Goal: Transaction & Acquisition: Book appointment/travel/reservation

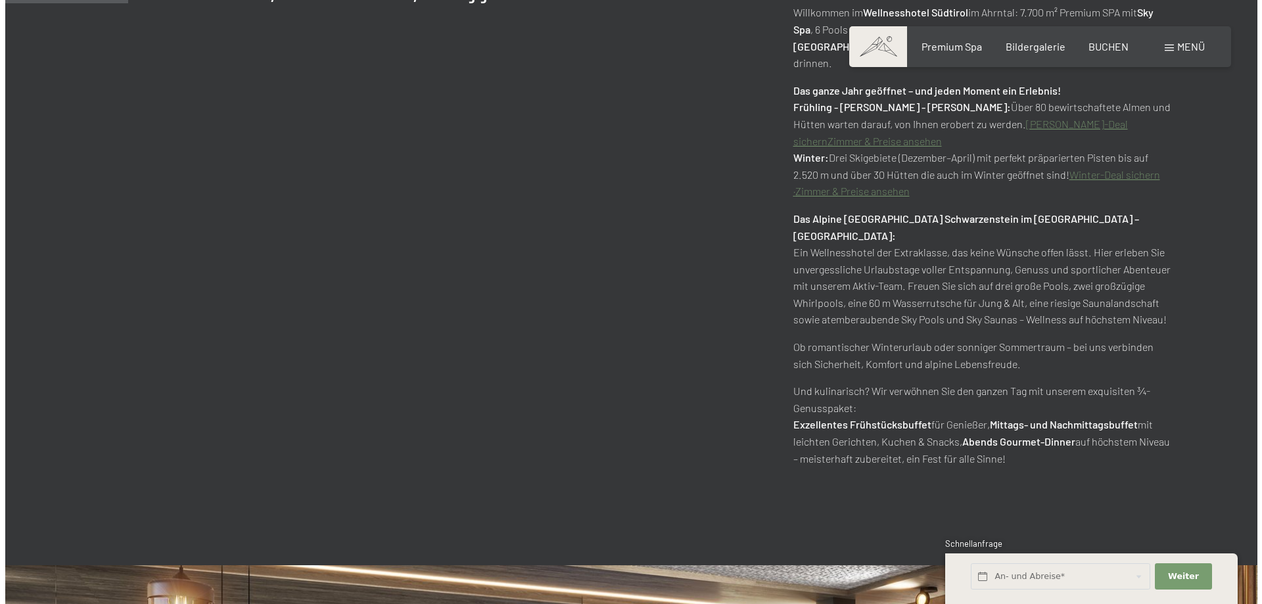
scroll to position [986, 0]
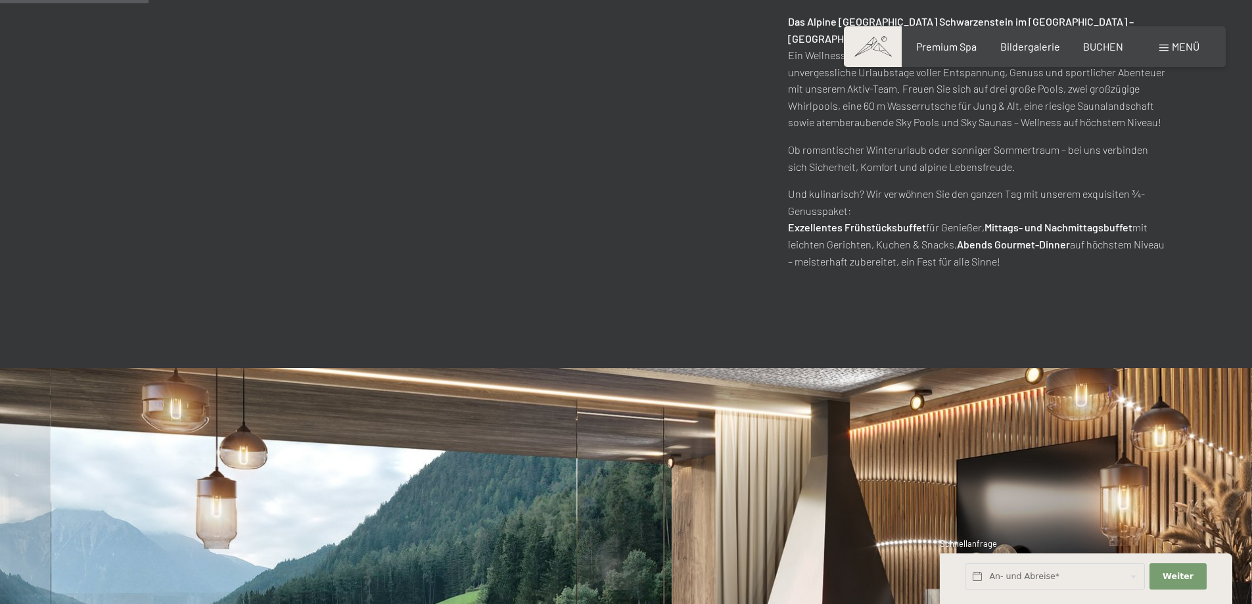
click at [1160, 49] on span at bounding box center [1163, 48] width 9 height 7
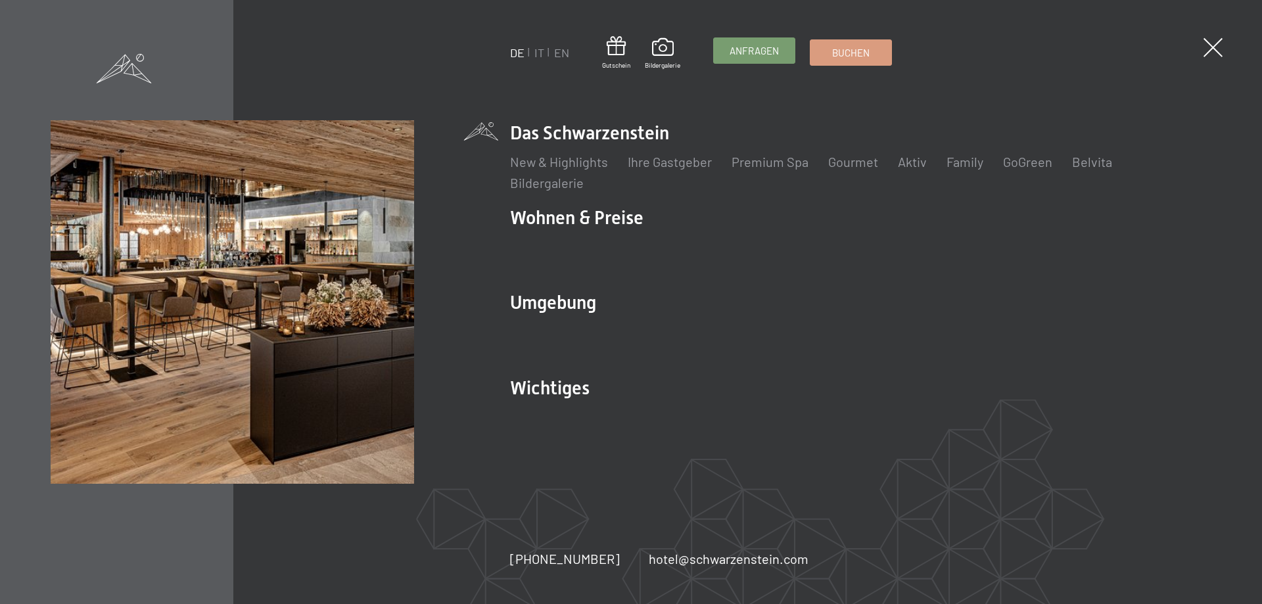
click at [754, 51] on span "Anfragen" at bounding box center [753, 51] width 49 height 14
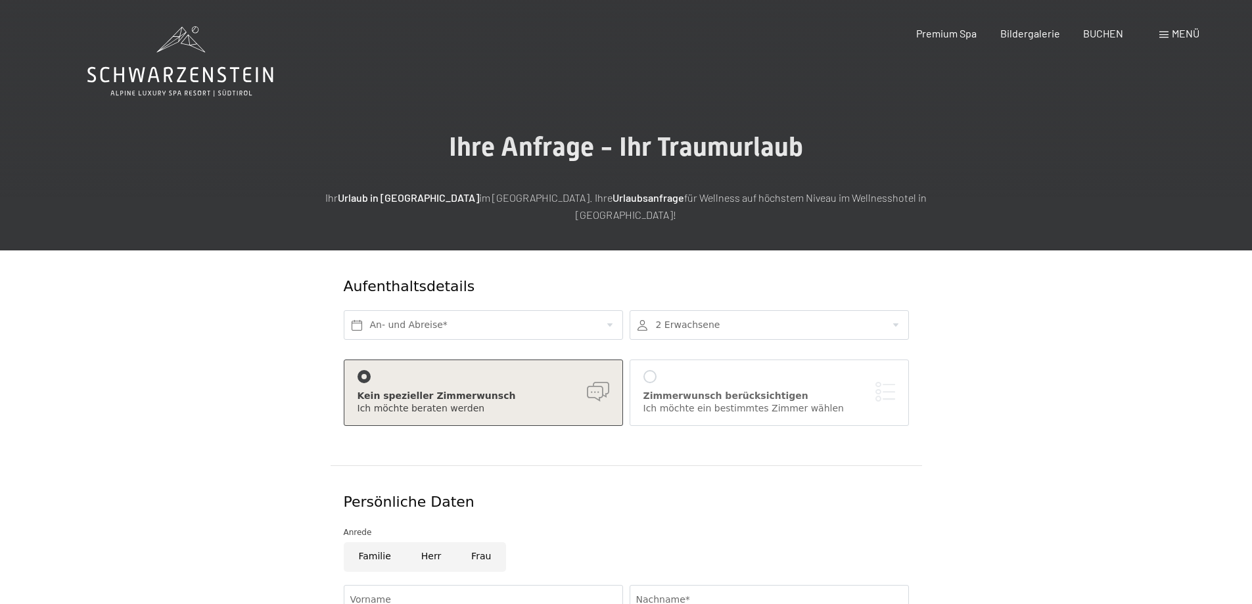
click at [1166, 31] on div "Menü" at bounding box center [1179, 33] width 40 height 14
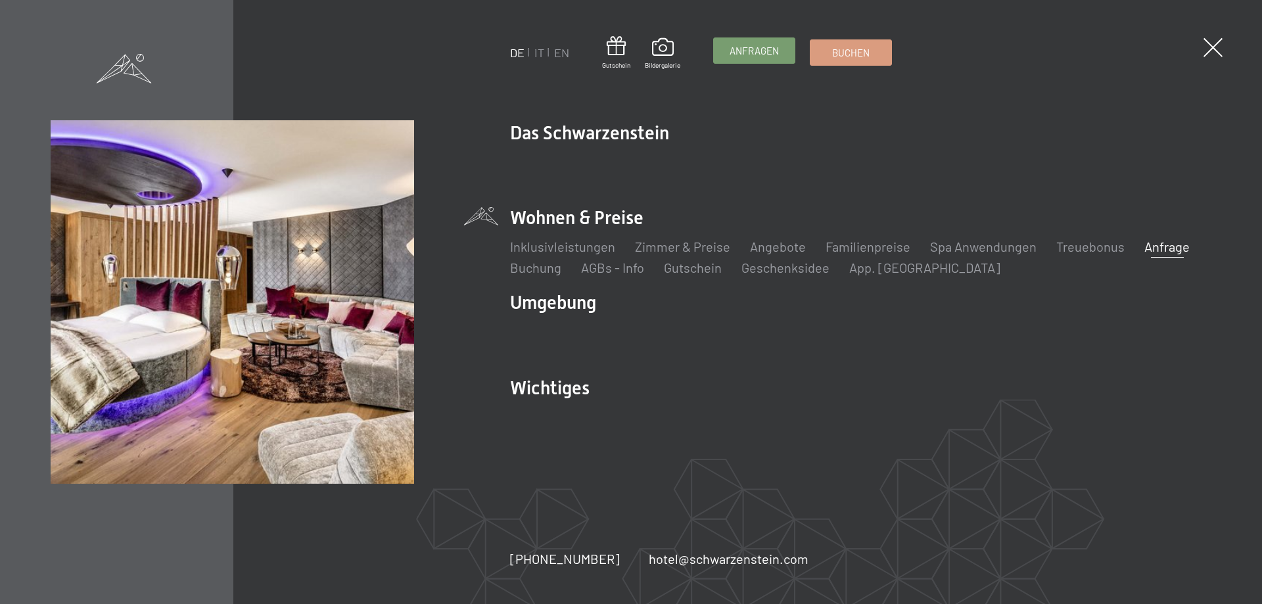
click at [760, 51] on span "Anfragen" at bounding box center [753, 51] width 49 height 14
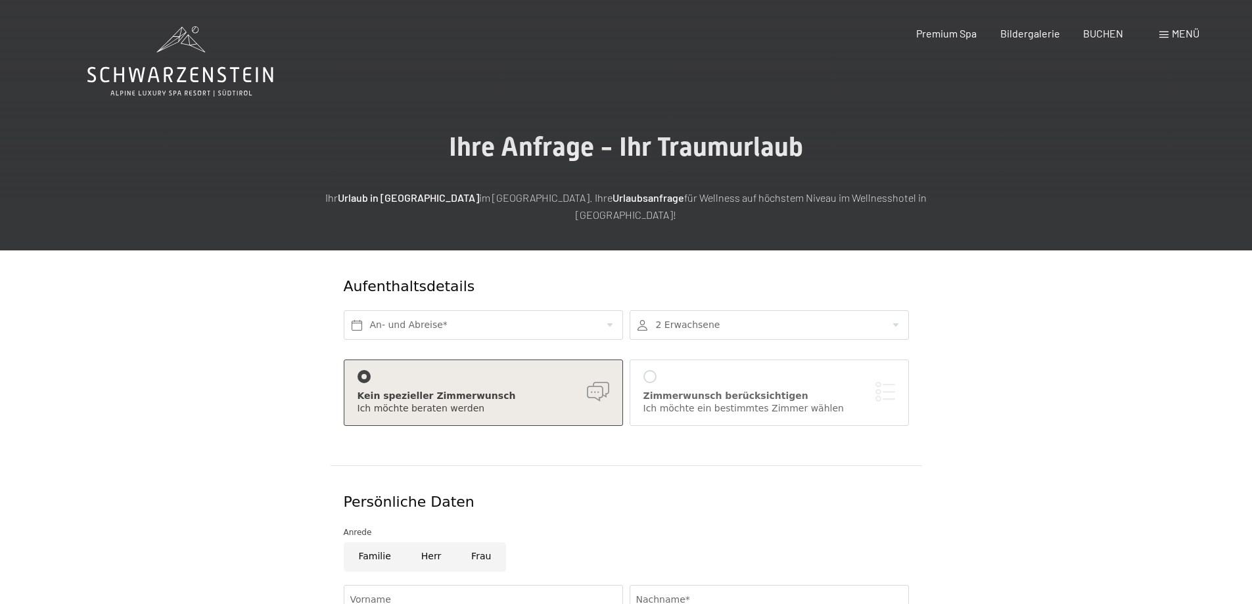
click at [1167, 34] on span at bounding box center [1163, 35] width 9 height 7
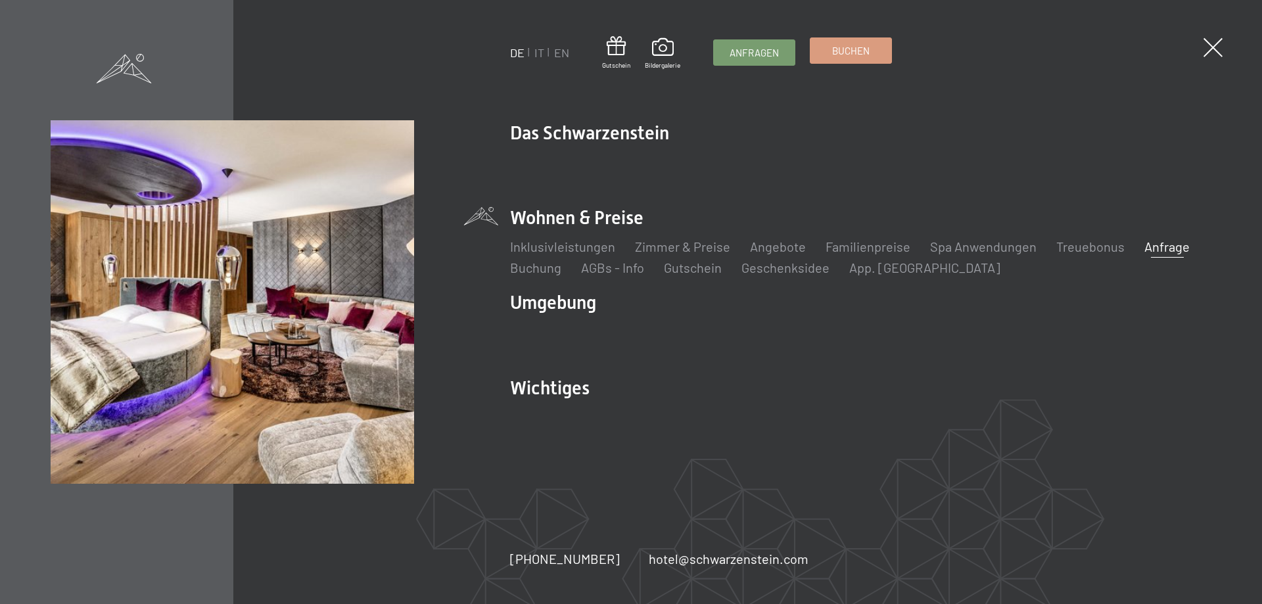
click at [869, 53] on span "Buchen" at bounding box center [850, 51] width 37 height 14
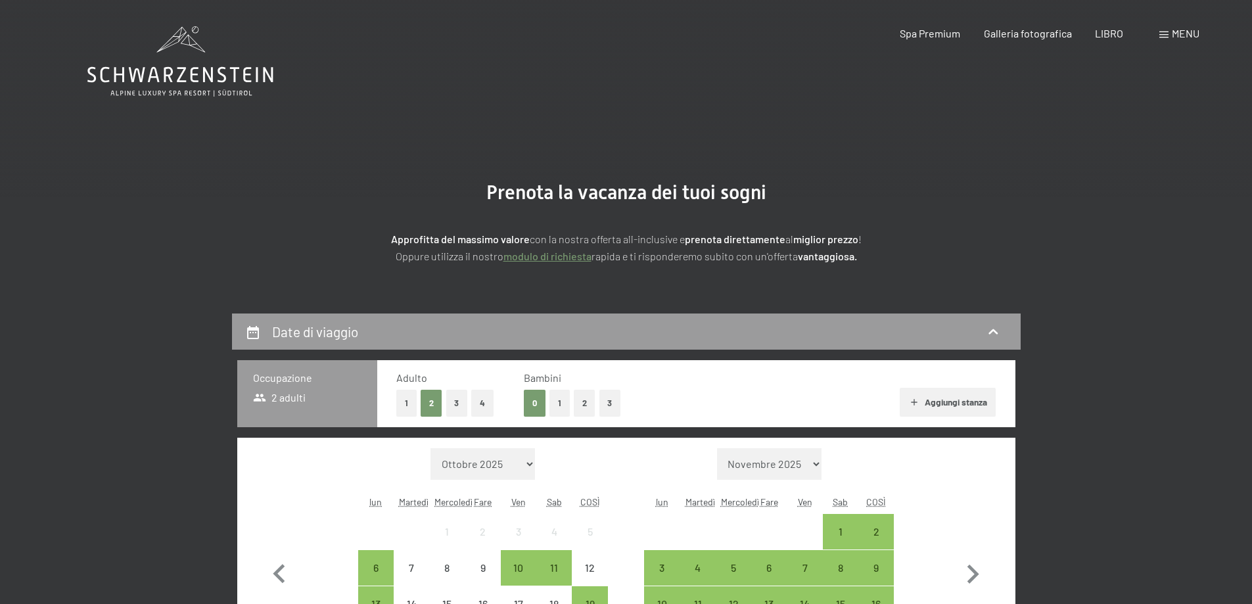
click at [942, 37] on div "Spa Premium" at bounding box center [930, 31] width 60 height 14
click at [932, 30] on font "Spa Premium" at bounding box center [930, 31] width 60 height 12
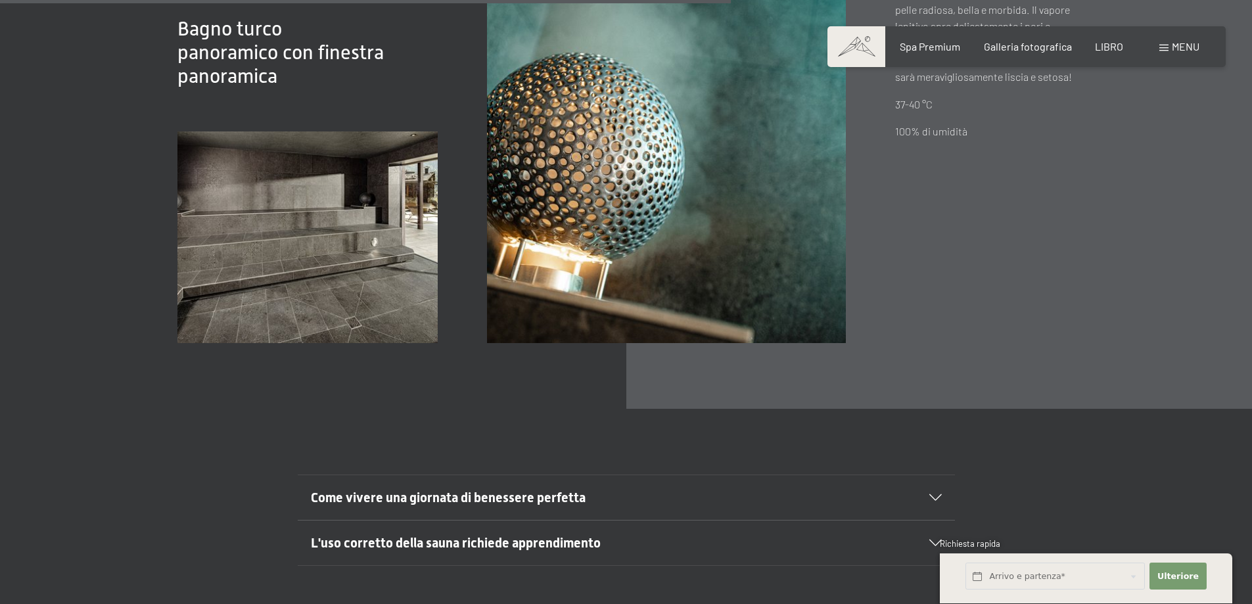
scroll to position [5323, 0]
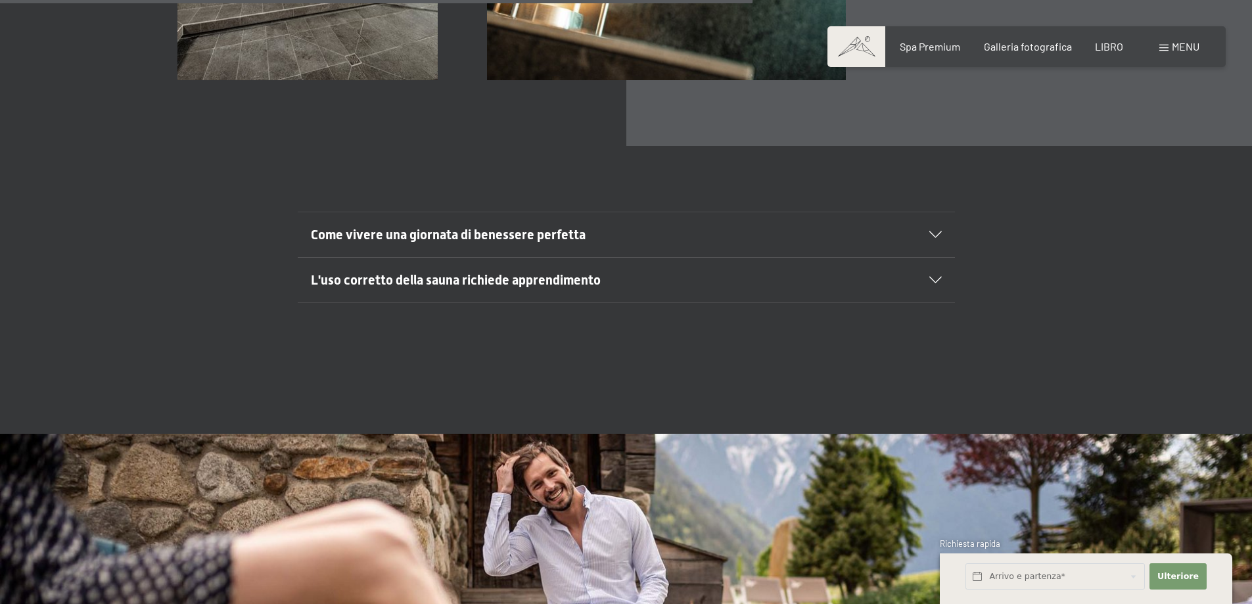
click at [541, 227] on font "Come vivere una giornata di benessere perfetta" at bounding box center [448, 235] width 275 height 16
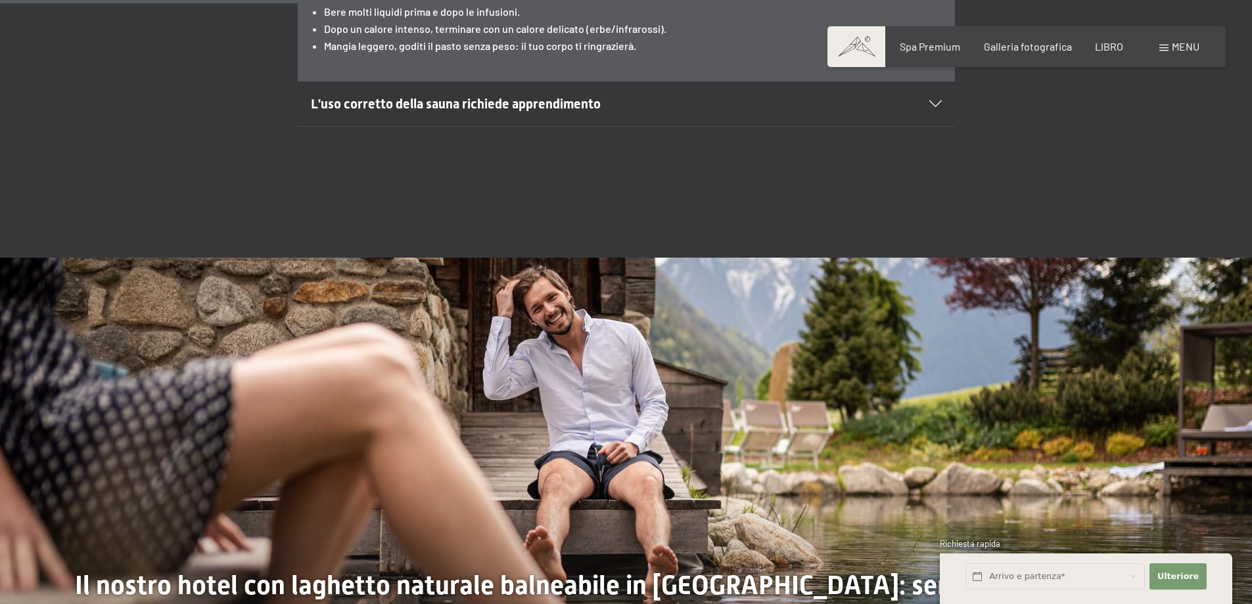
scroll to position [6111, 0]
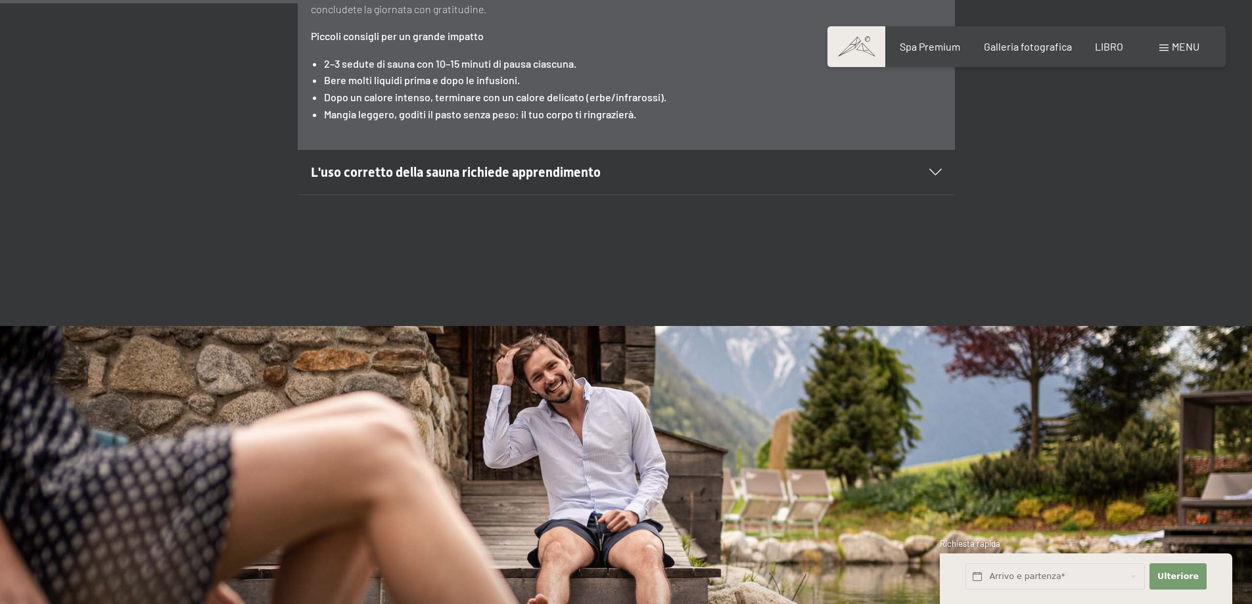
click at [555, 164] on font "L'uso corretto della sauna richiede apprendimento" at bounding box center [456, 172] width 290 height 16
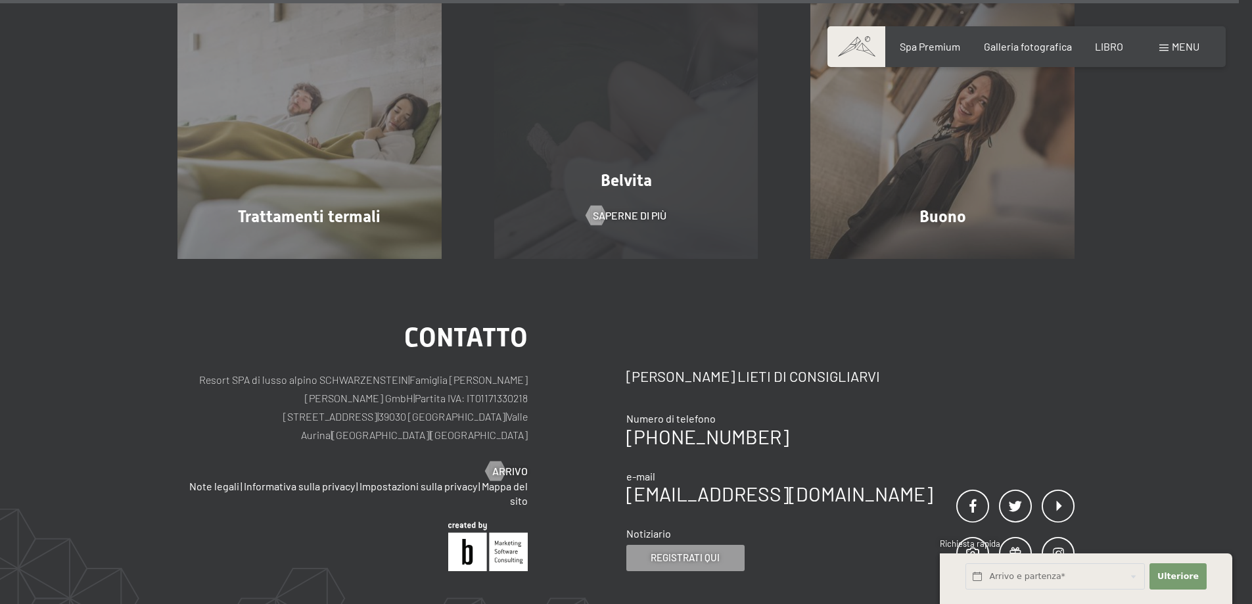
scroll to position [9064, 0]
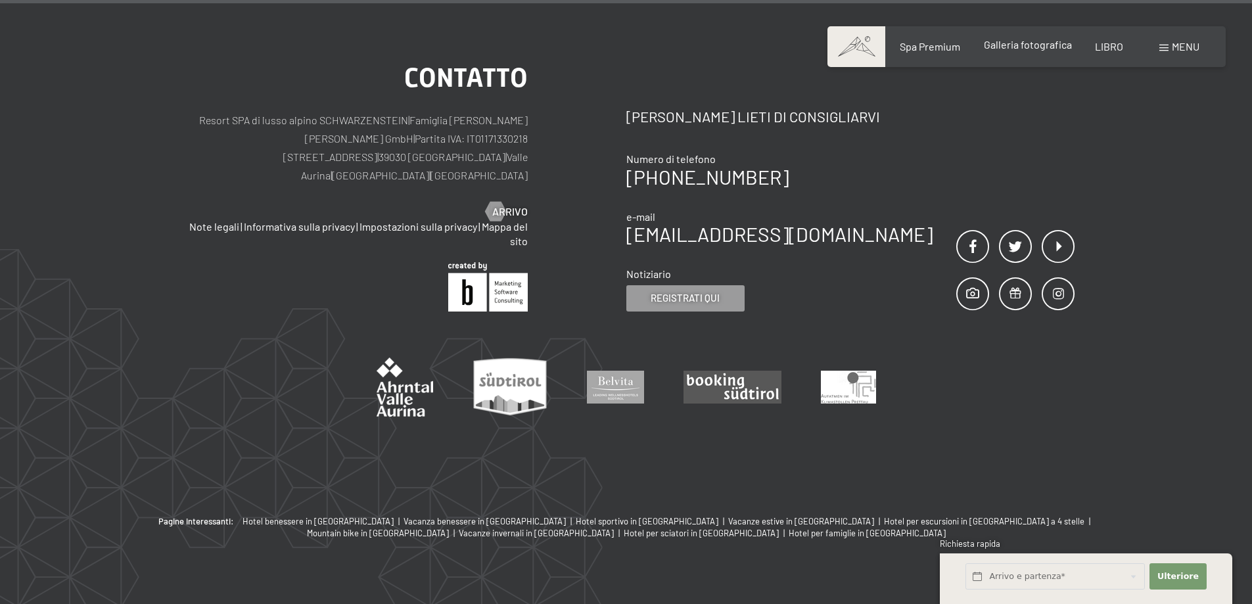
click at [1014, 45] on font "Galleria fotografica" at bounding box center [1028, 44] width 88 height 12
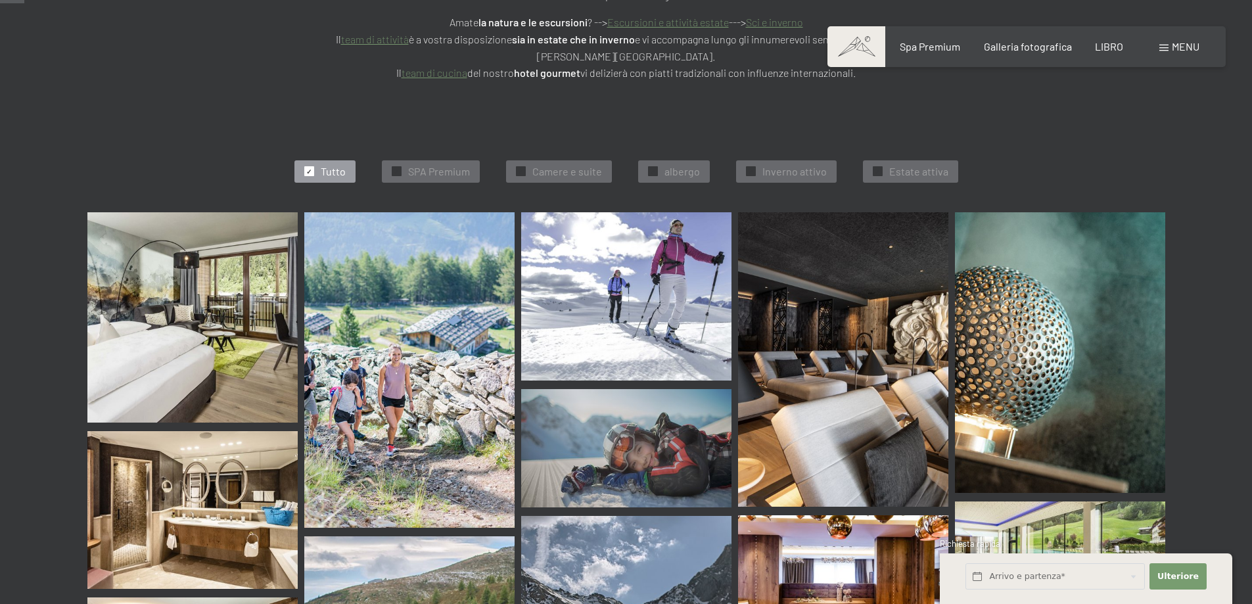
scroll to position [329, 0]
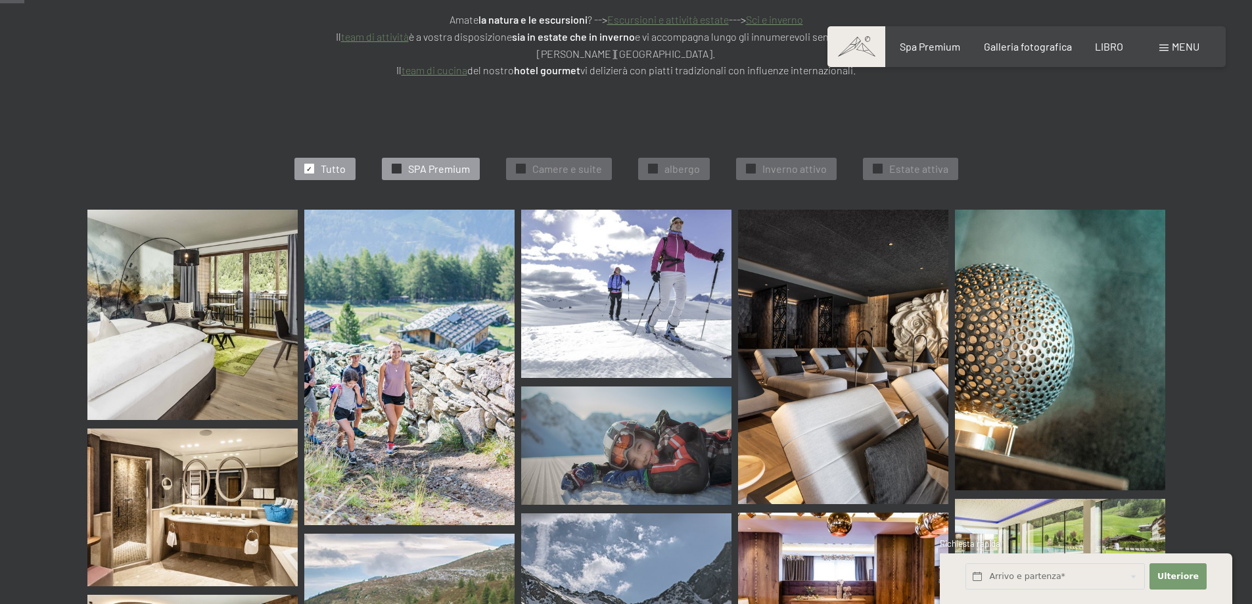
click at [451, 162] on font "SPA Premium" at bounding box center [439, 168] width 62 height 12
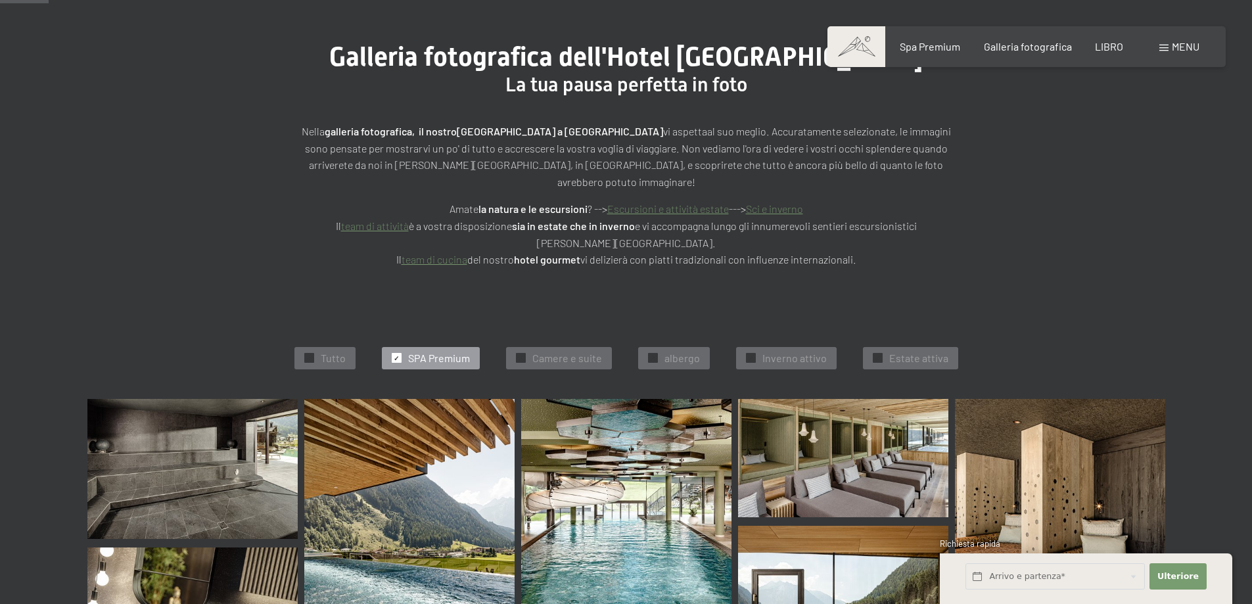
scroll to position [85, 0]
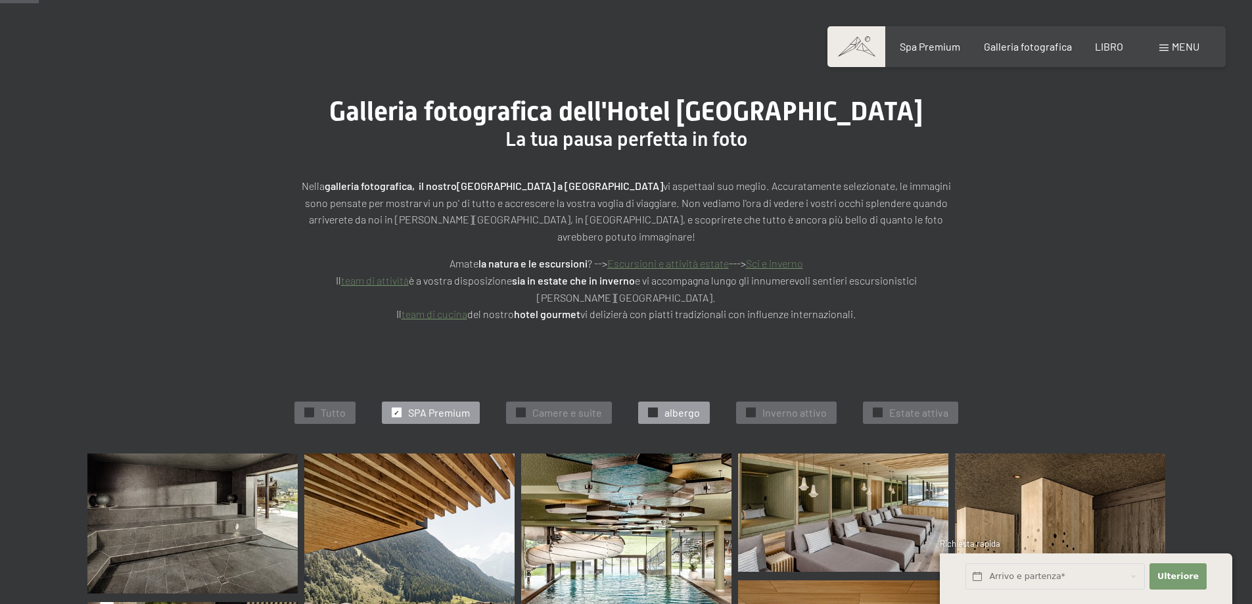
click at [669, 406] on font "albergo" at bounding box center [681, 412] width 35 height 12
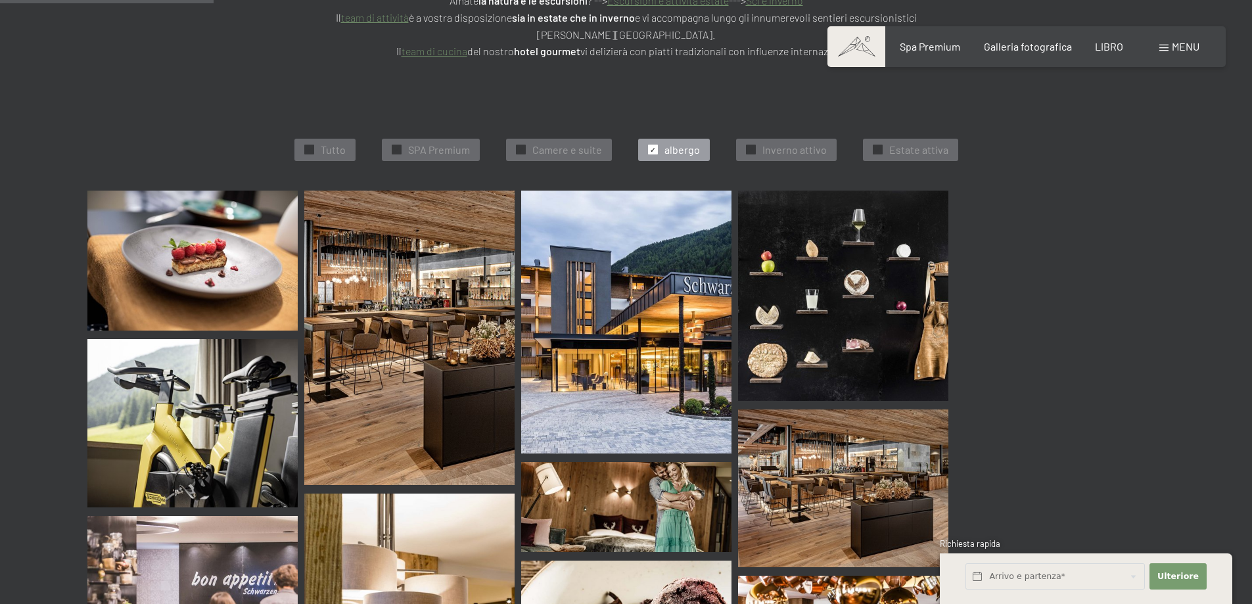
scroll to position [676, 0]
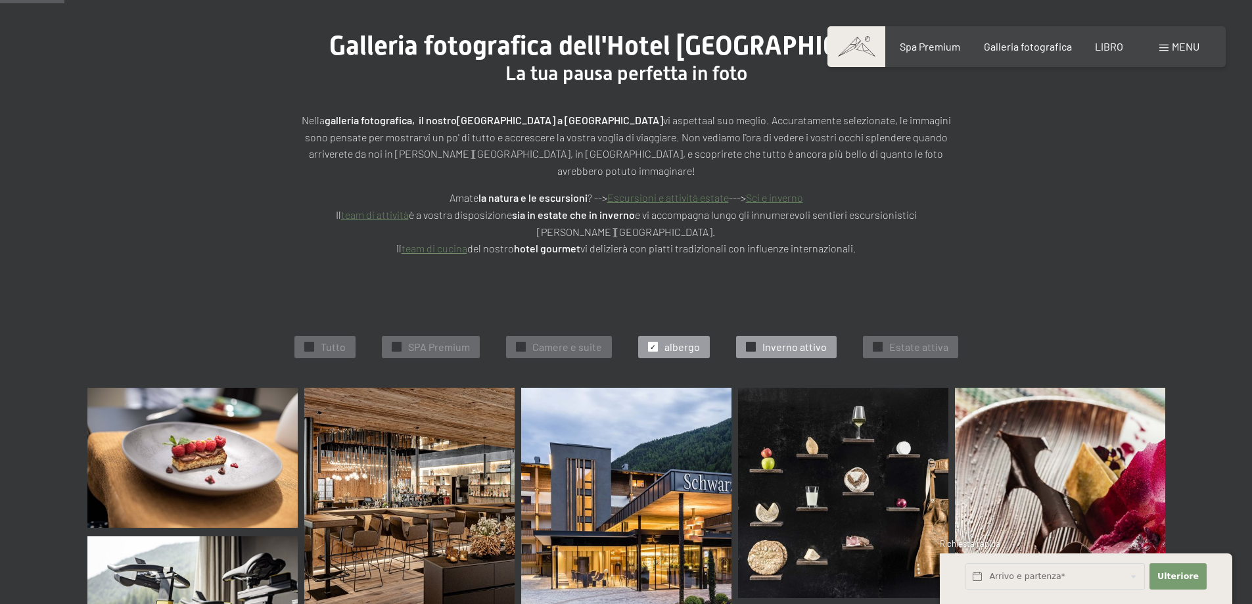
click at [777, 340] on font "Inverno attivo" at bounding box center [794, 346] width 64 height 12
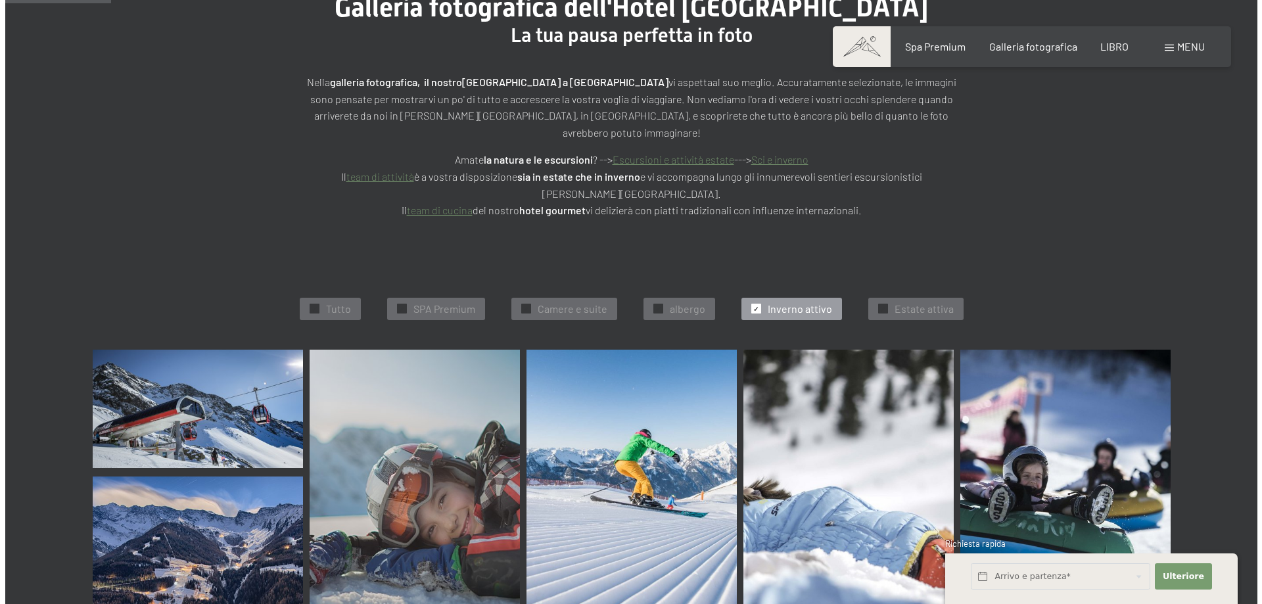
scroll to position [0, 0]
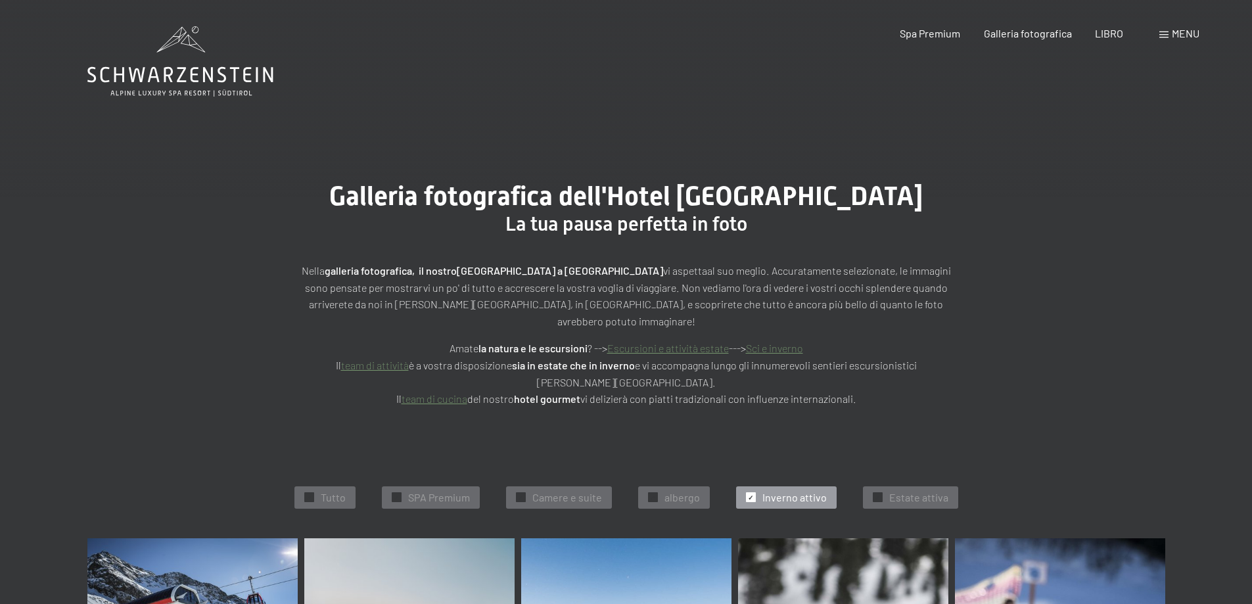
click at [1164, 35] on span at bounding box center [1163, 35] width 9 height 7
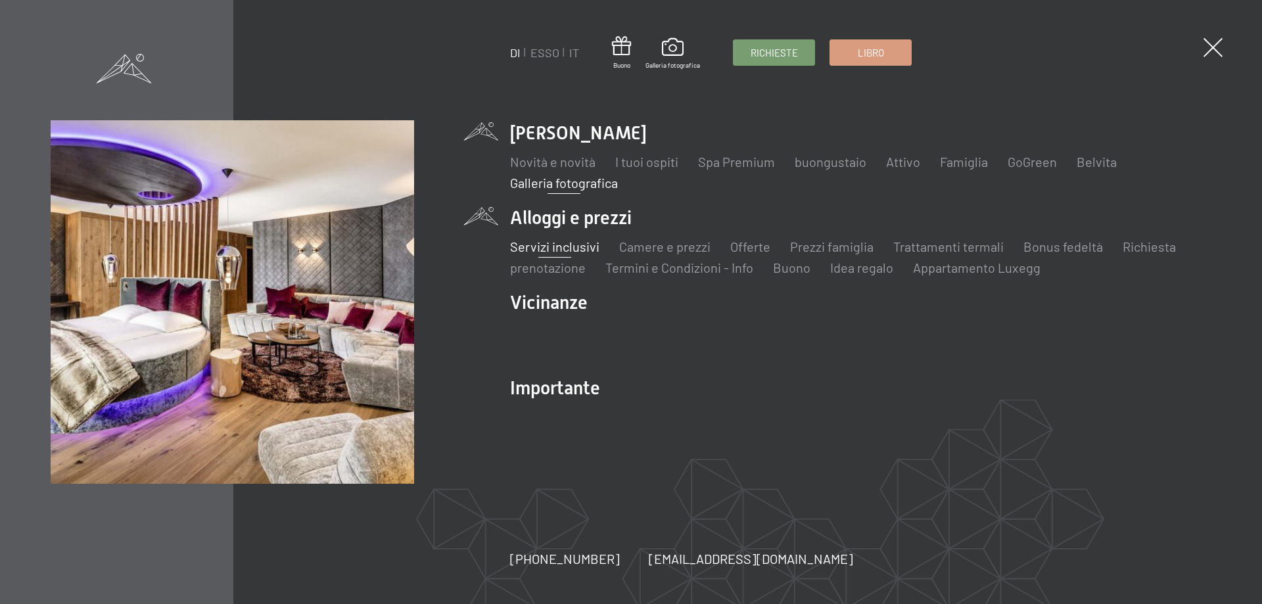
click at [568, 247] on font "Servizi inclusivi" at bounding box center [554, 247] width 89 height 16
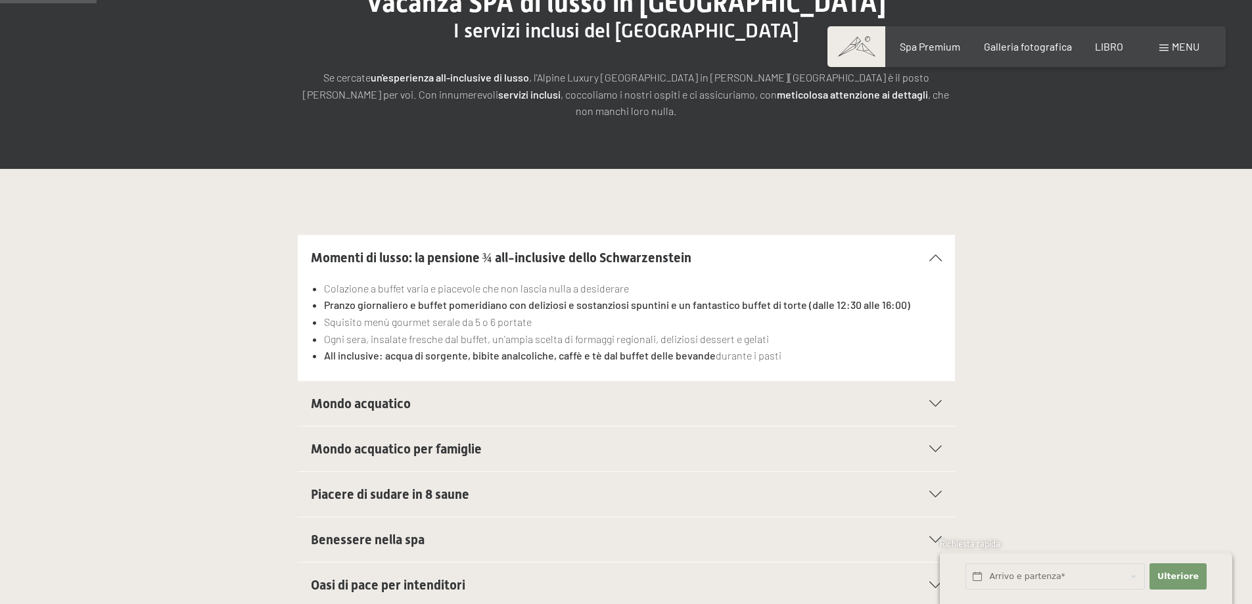
scroll to position [197, 0]
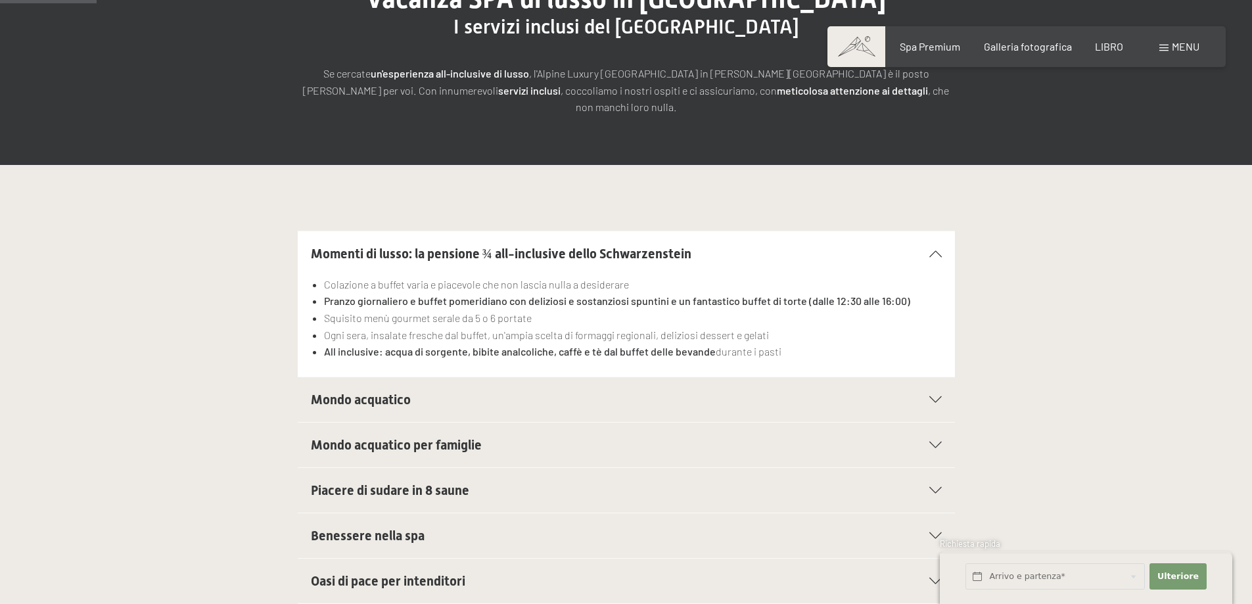
click at [379, 392] on font "Mondo acquatico" at bounding box center [361, 400] width 100 height 16
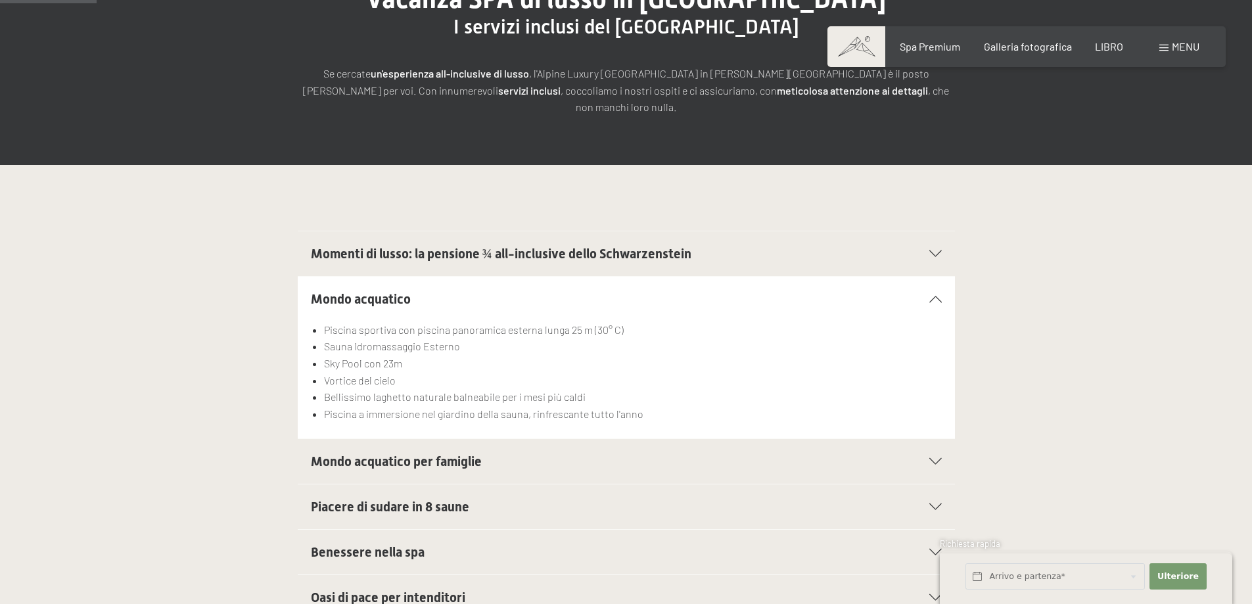
click at [441, 453] on font "Mondo acquatico per famiglie" at bounding box center [396, 461] width 171 height 16
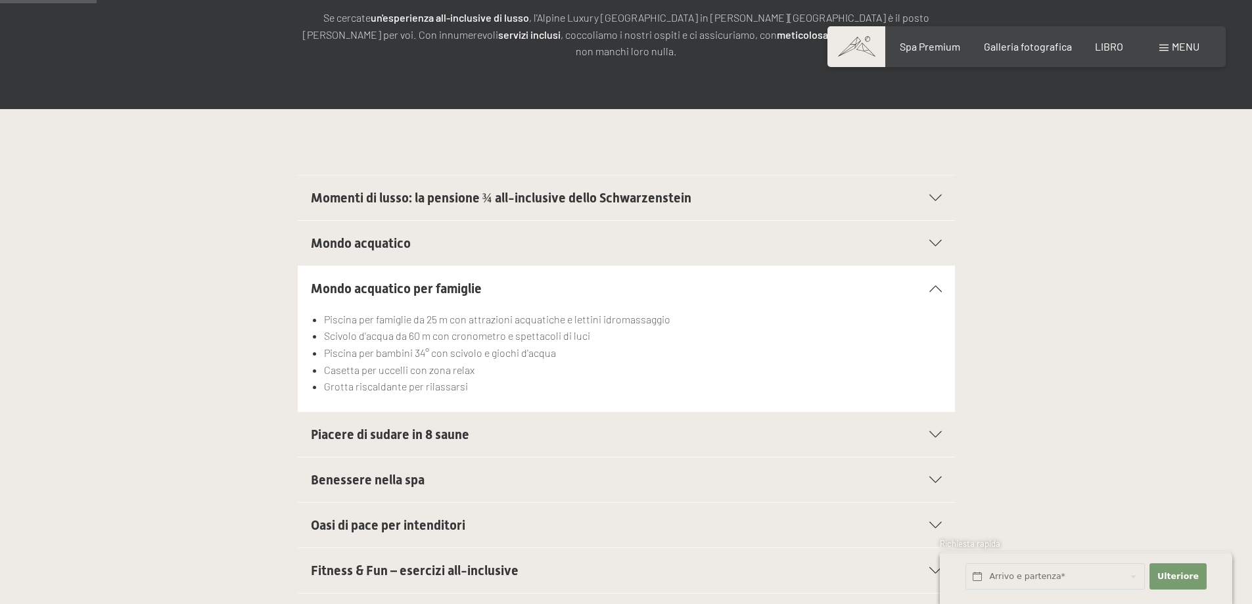
scroll to position [329, 0]
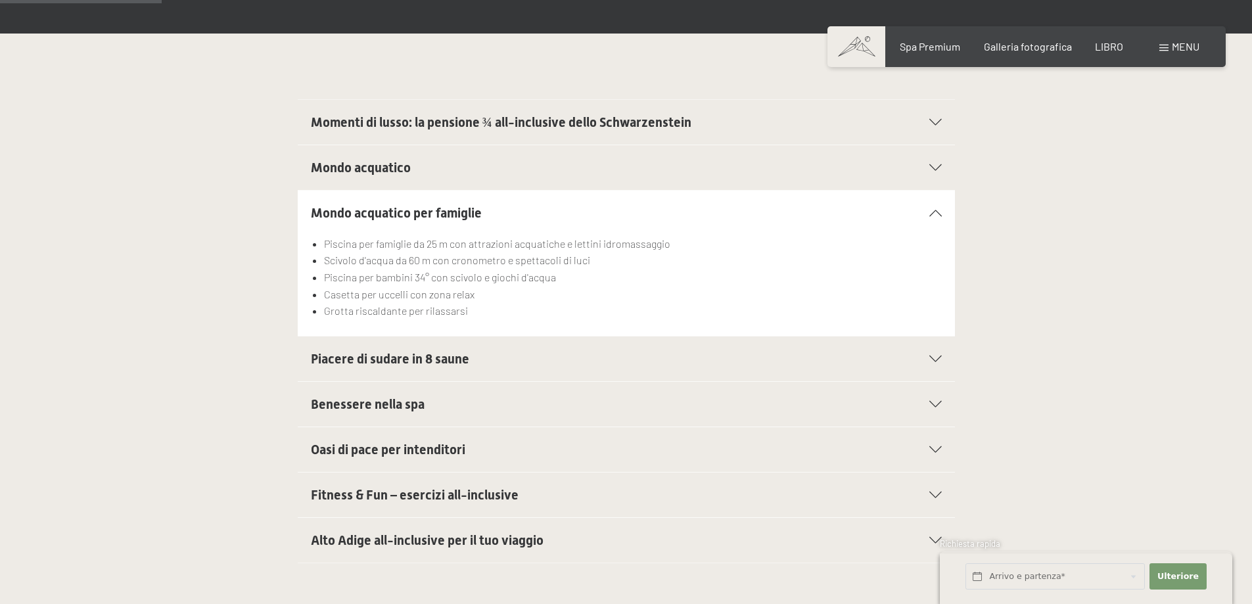
click at [435, 351] on font "Piacere di sudare in 8 saune" at bounding box center [390, 359] width 158 height 16
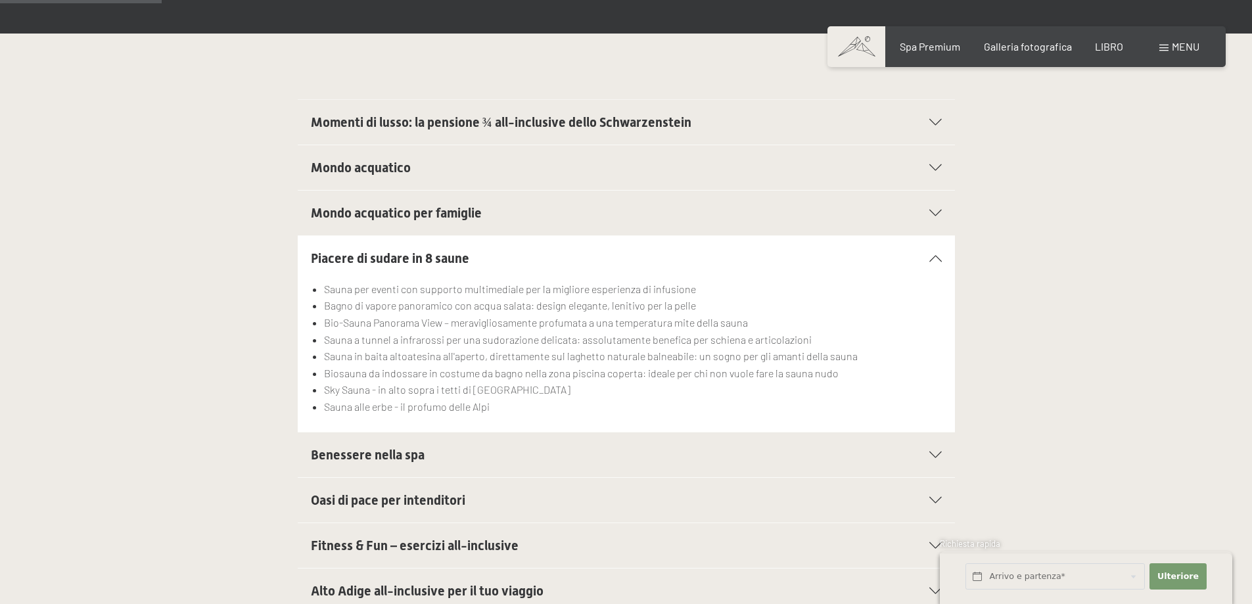
click at [400, 447] on font "Benessere nella spa" at bounding box center [368, 455] width 114 height 16
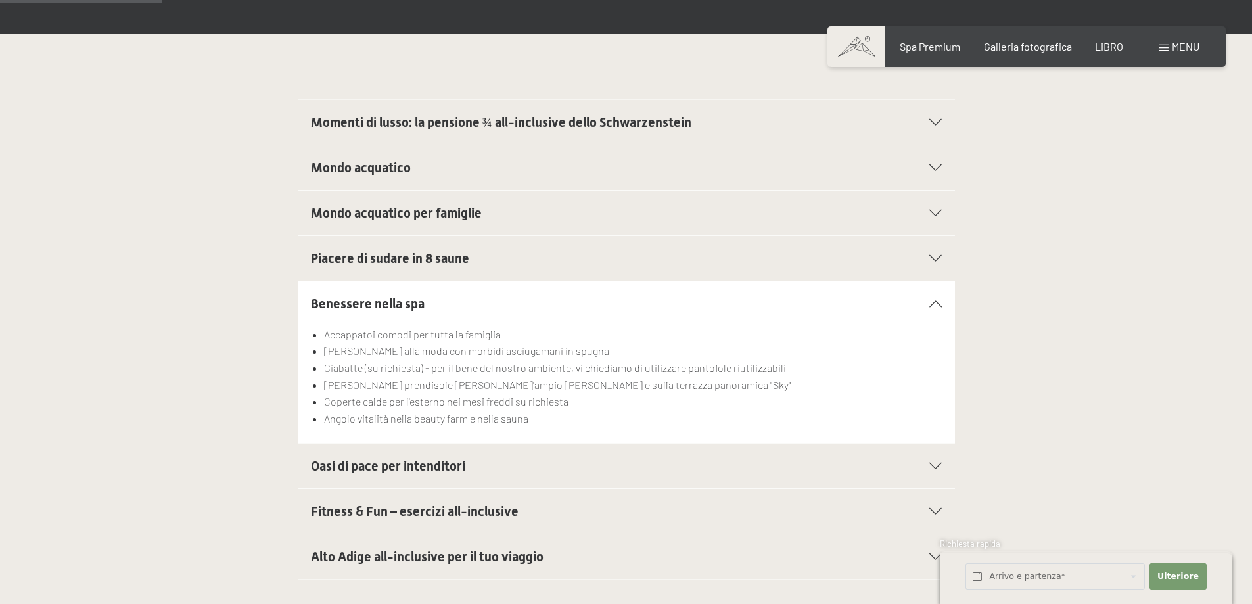
click at [438, 458] on font "Oasi di pace per intenditori" at bounding box center [388, 466] width 154 height 16
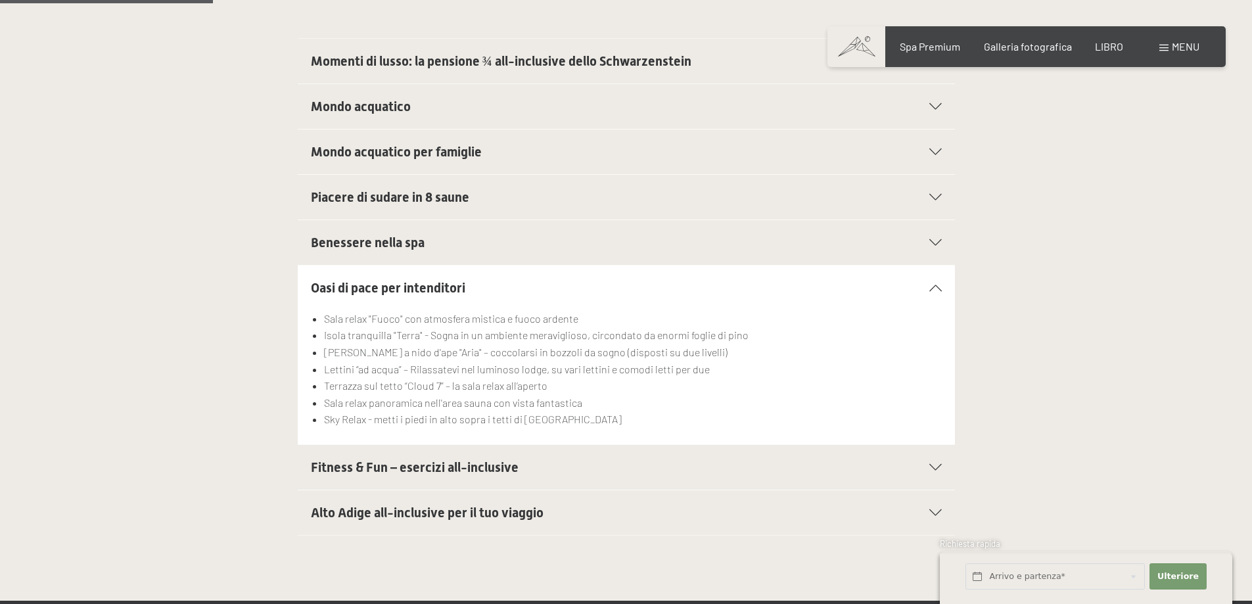
scroll to position [460, 0]
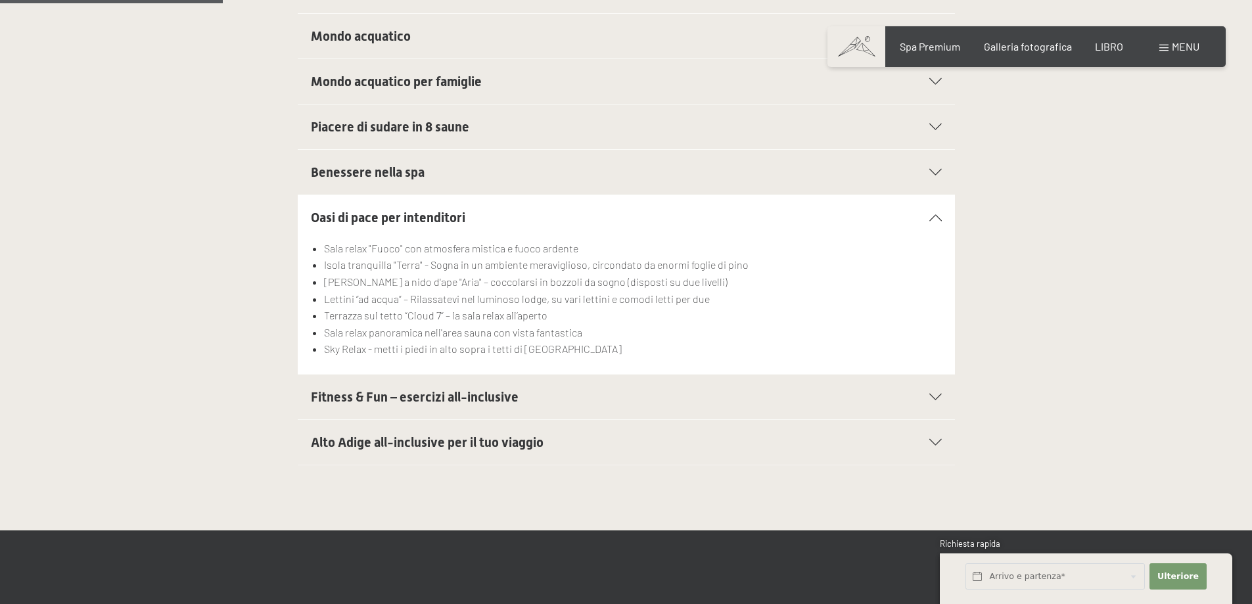
click at [479, 389] on font "Fitness & Fun – esercizi all-inclusive" at bounding box center [415, 397] width 208 height 16
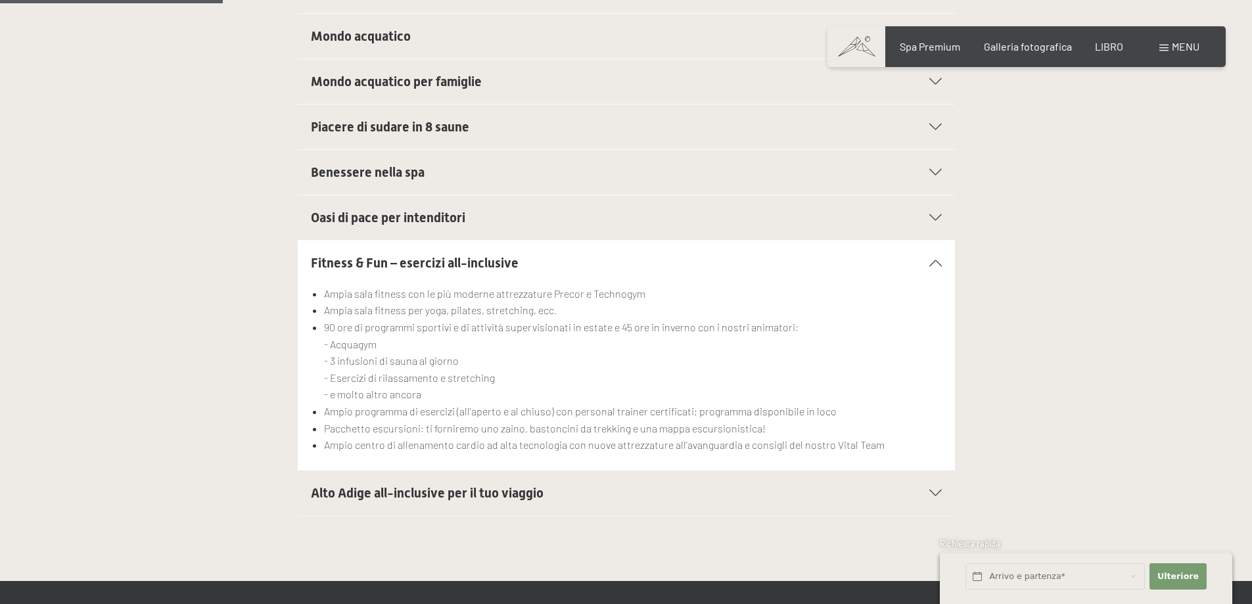
click at [481, 485] on font "Alto Adige all-inclusive per il tuo viaggio" at bounding box center [427, 493] width 233 height 16
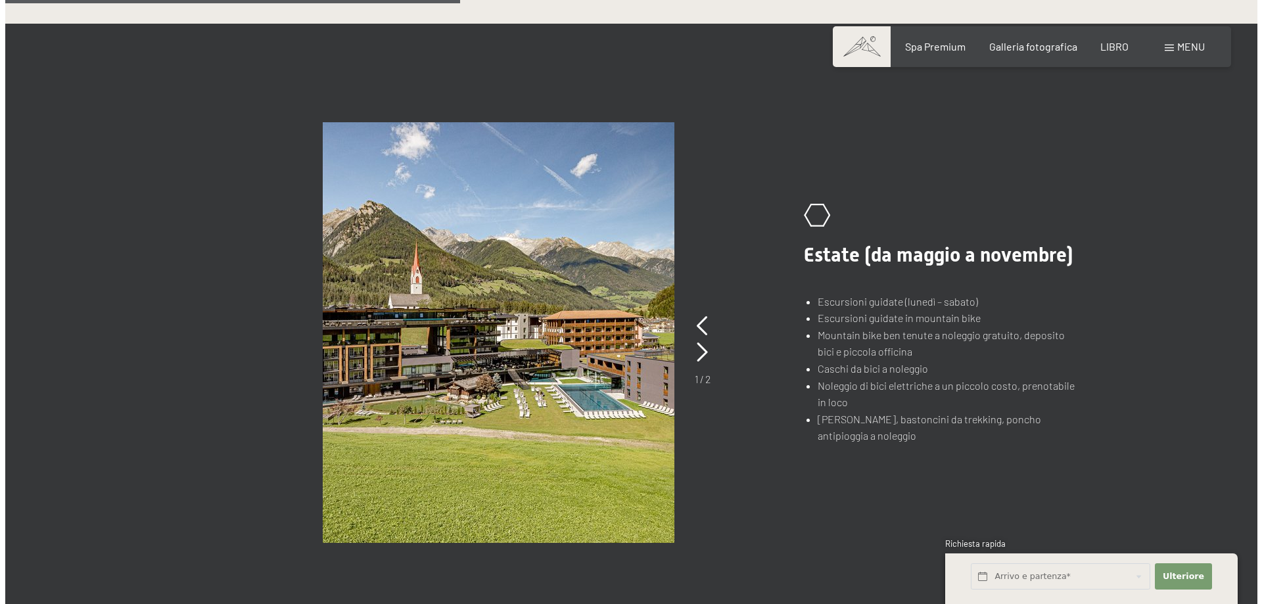
scroll to position [920, 0]
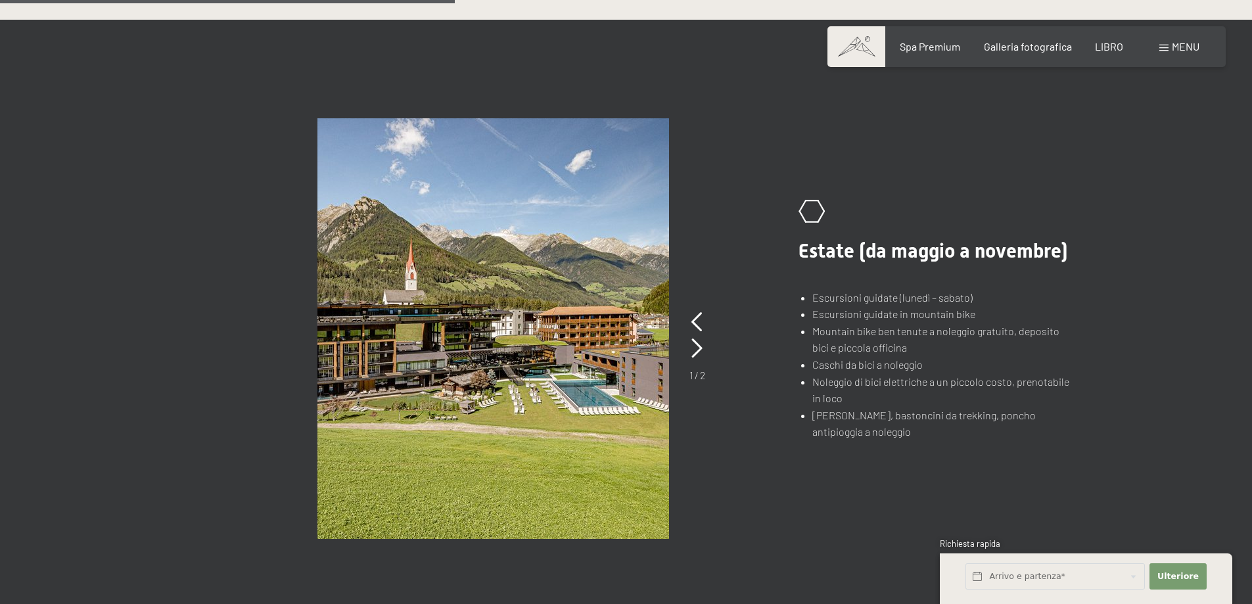
click at [1161, 47] on span at bounding box center [1163, 48] width 9 height 7
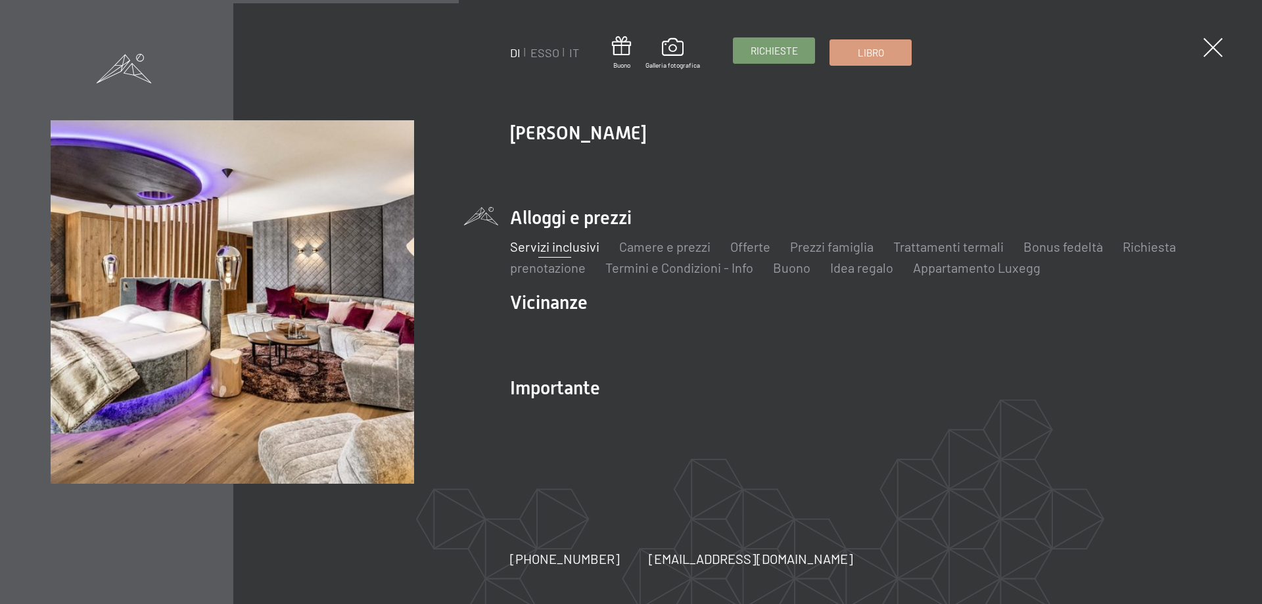
click at [787, 50] on font "Richieste" at bounding box center [773, 51] width 47 height 12
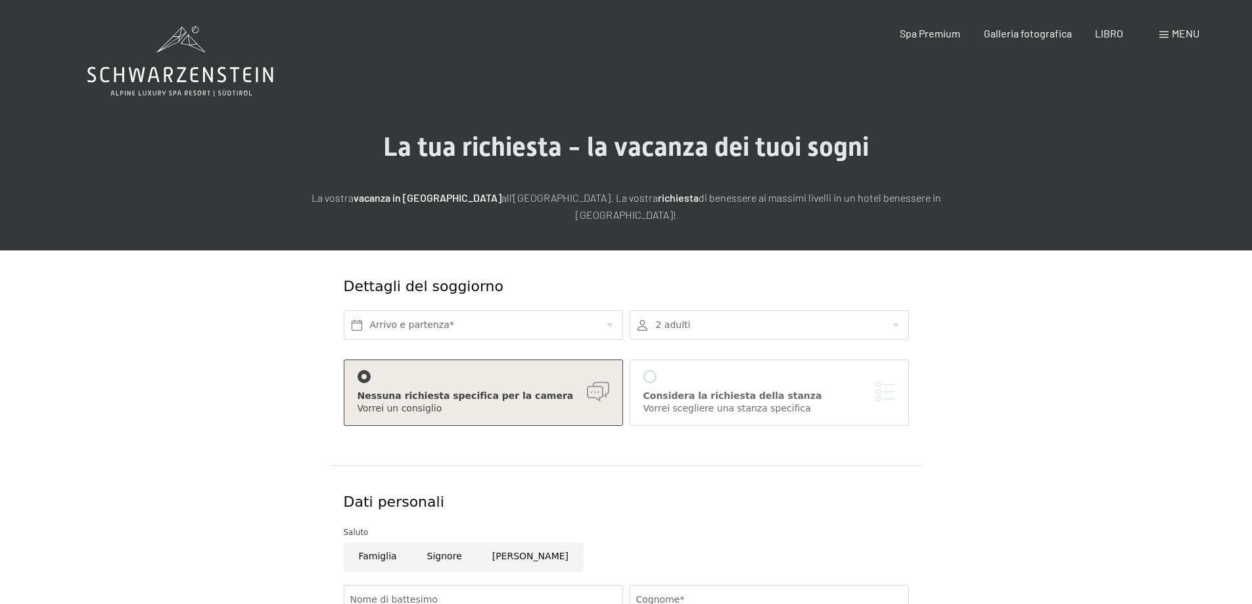
click at [1164, 39] on div "menu" at bounding box center [1179, 33] width 40 height 14
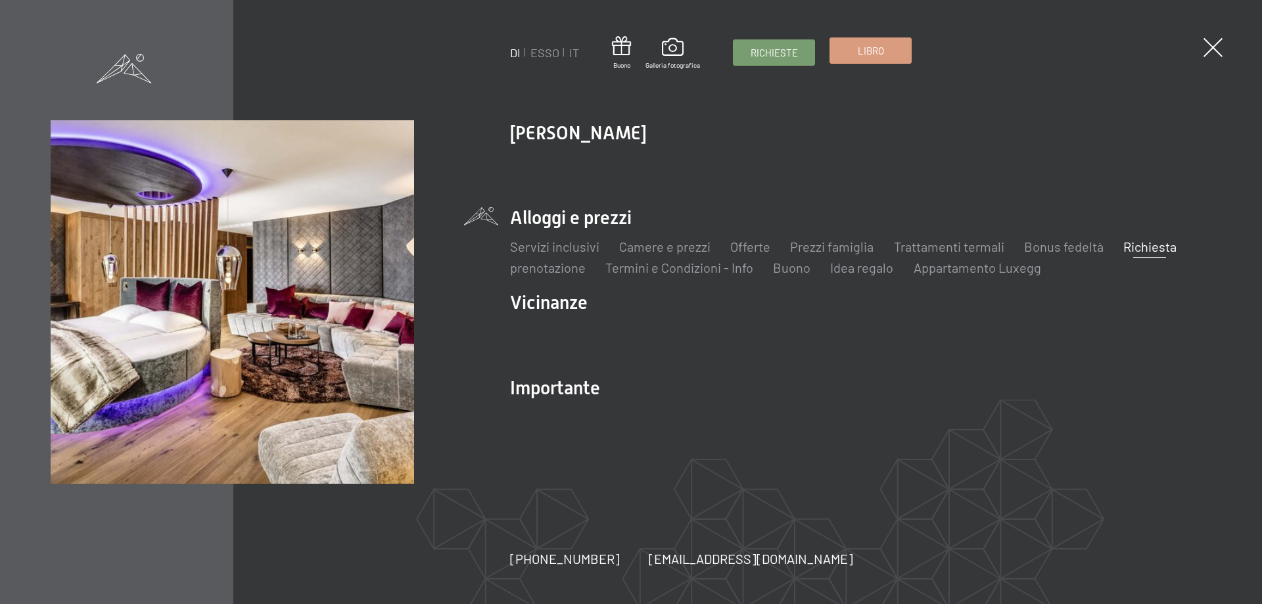
click at [885, 44] on link "Libro" at bounding box center [870, 50] width 81 height 25
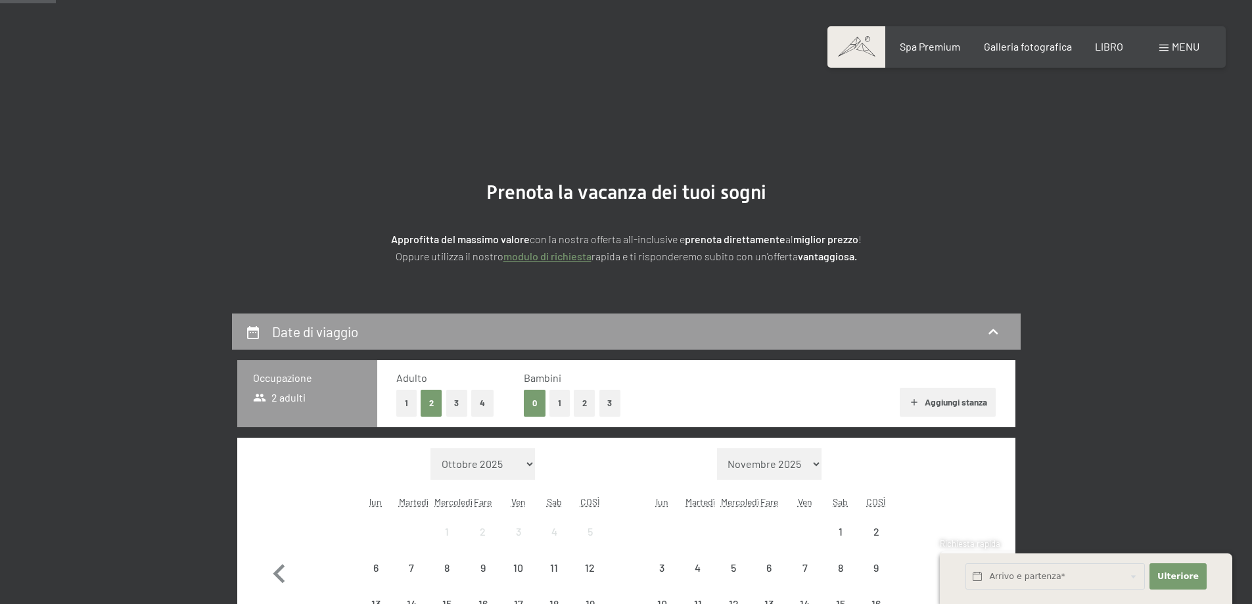
scroll to position [329, 0]
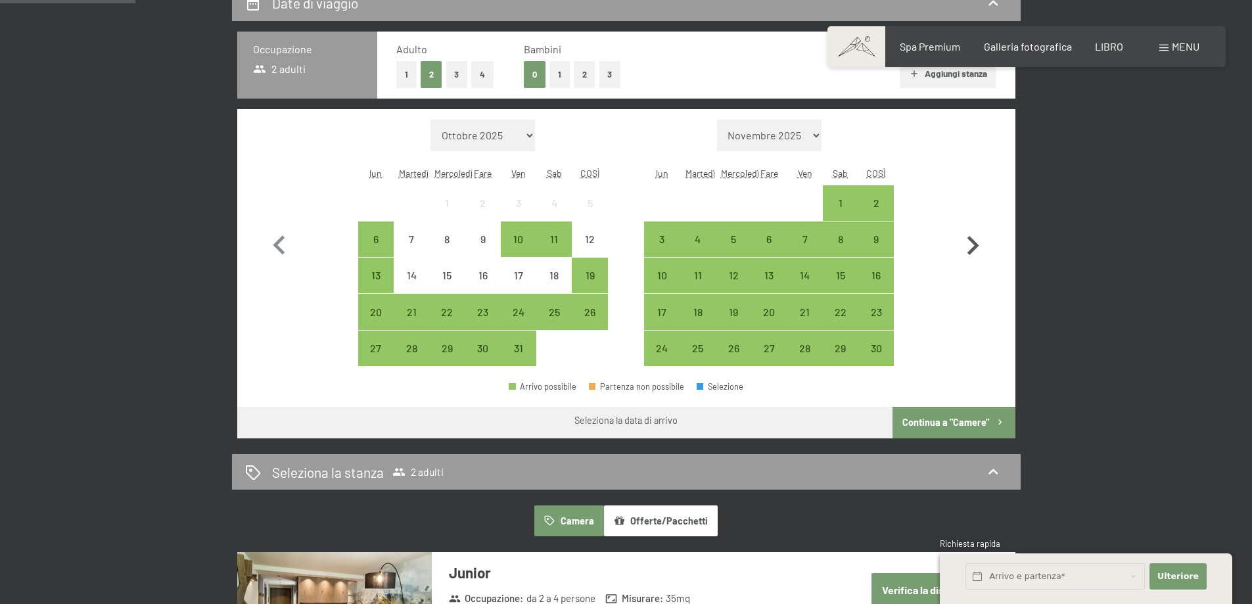
click at [965, 247] on icon "button" at bounding box center [973, 246] width 38 height 38
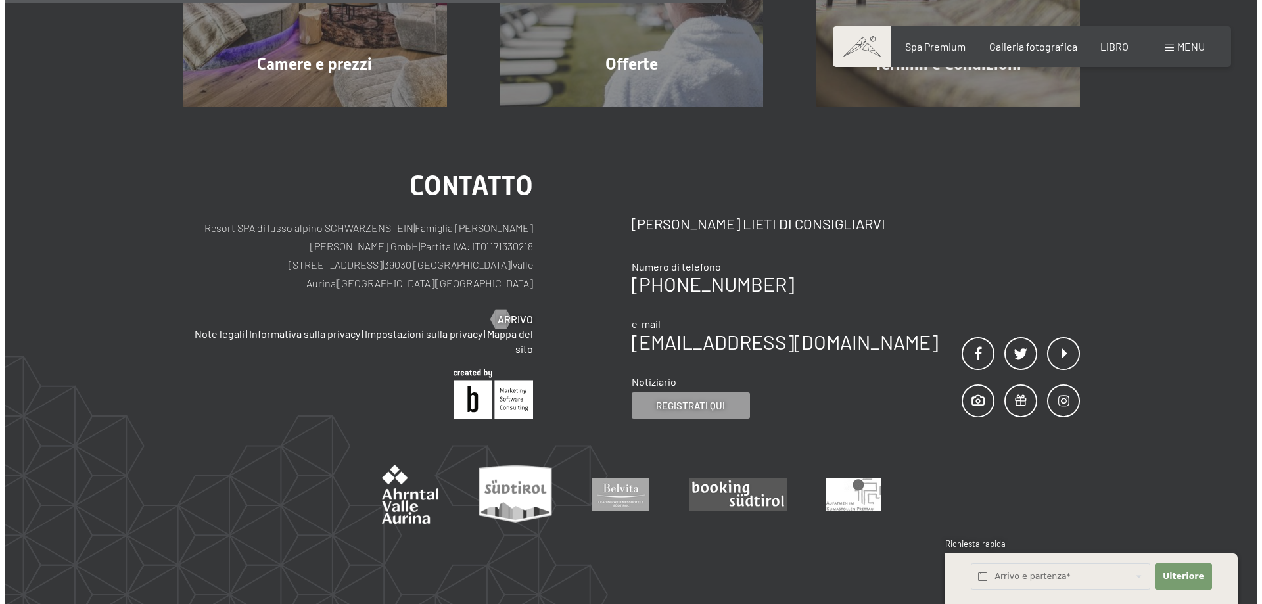
scroll to position [660, 0]
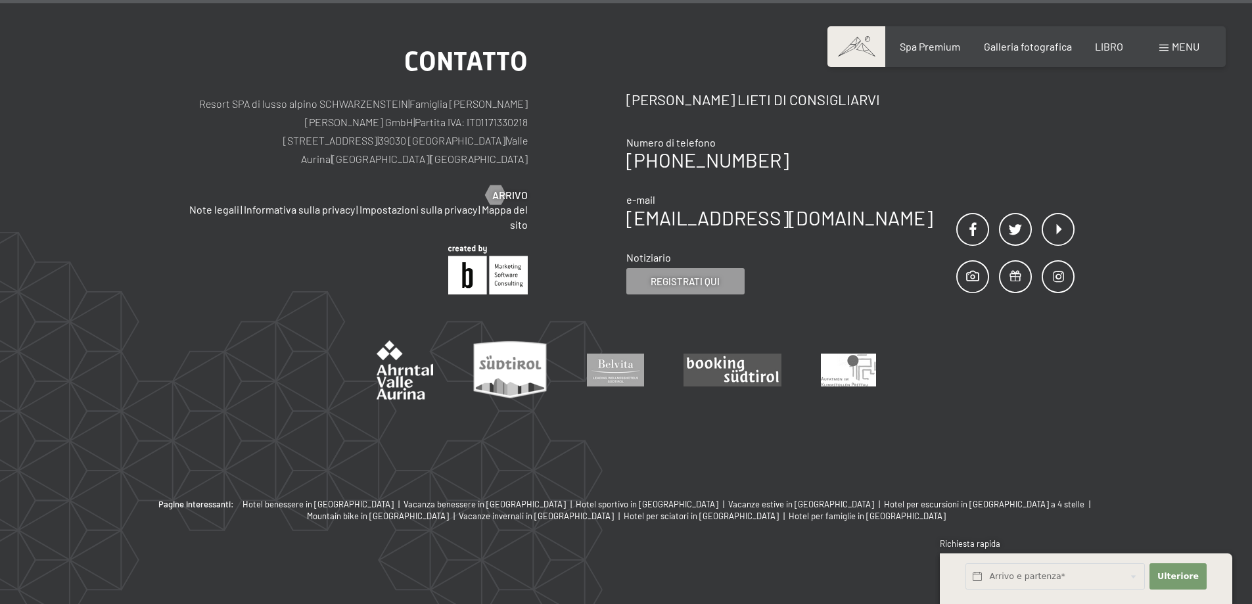
click at [1164, 48] on span at bounding box center [1163, 48] width 9 height 7
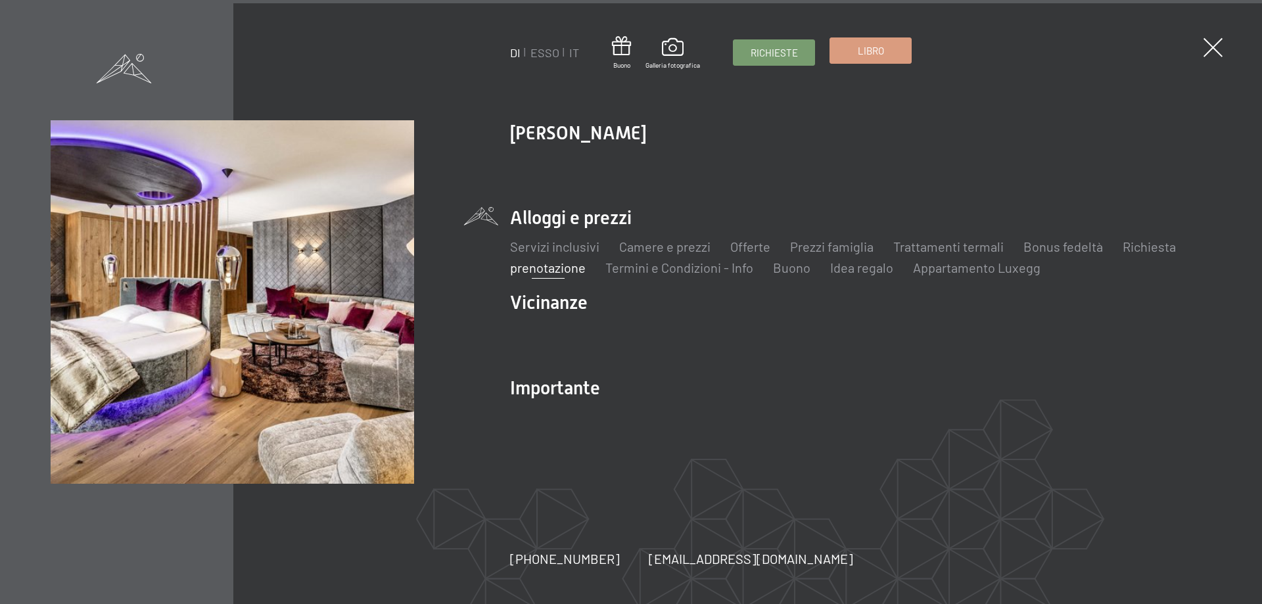
click at [875, 57] on span "Libro" at bounding box center [871, 51] width 26 height 14
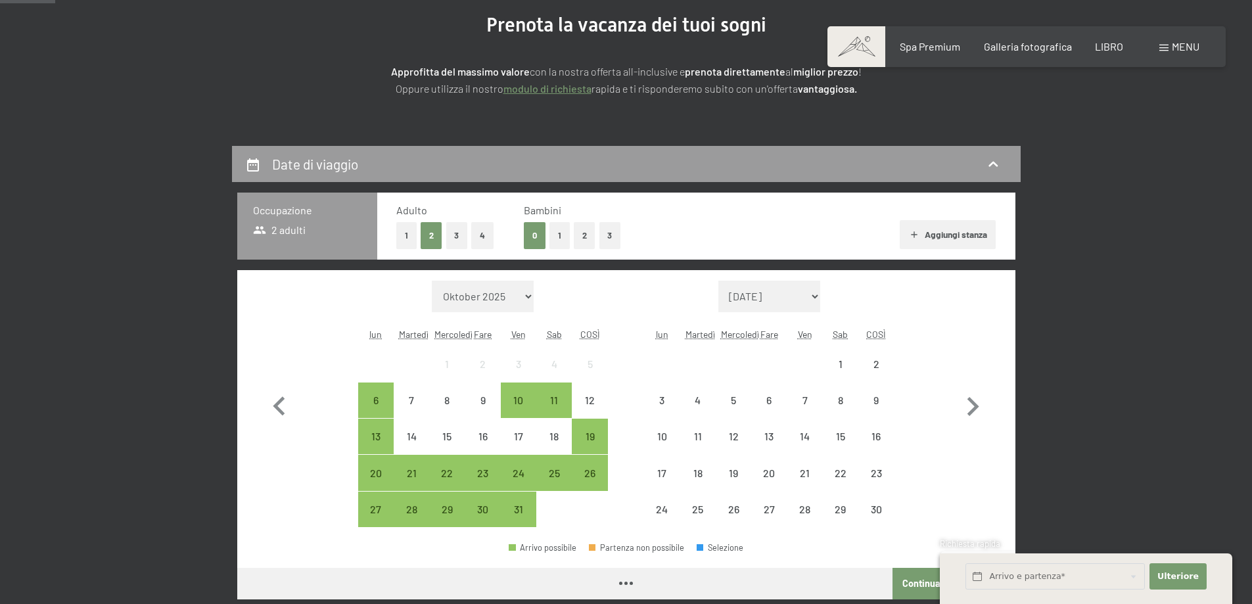
scroll to position [197, 0]
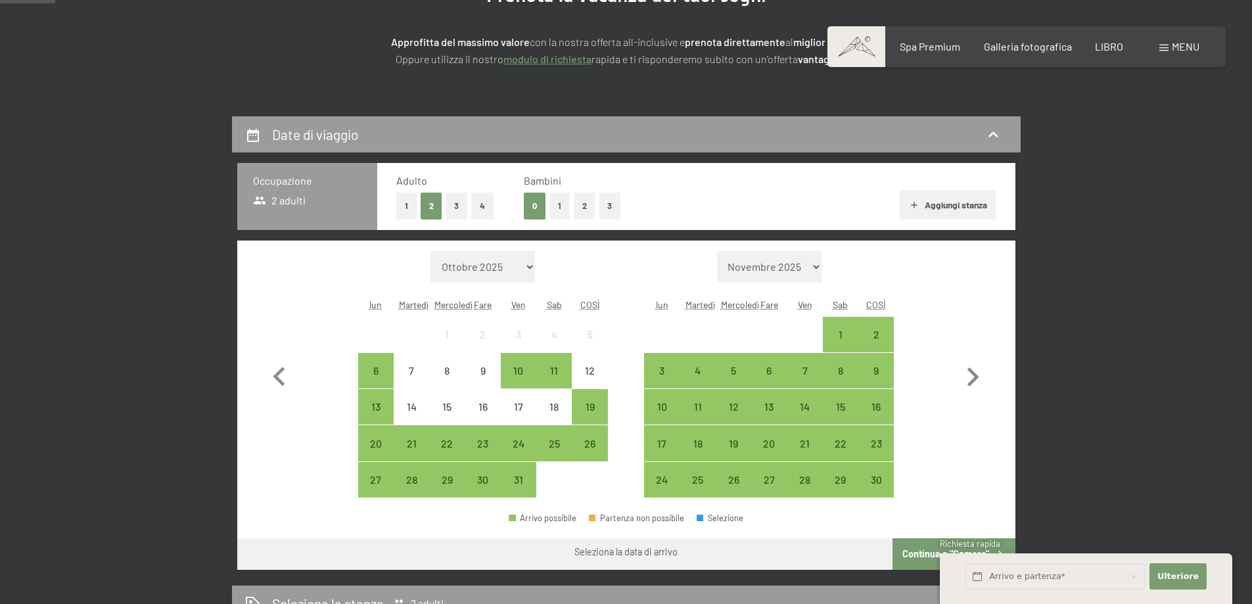
click at [802, 269] on select "Novembre 2025 Dicembre 2025 Gennaio 2026 Febbraio 2026 Marzo 2026 Aprile 2026 M…" at bounding box center [769, 267] width 105 height 32
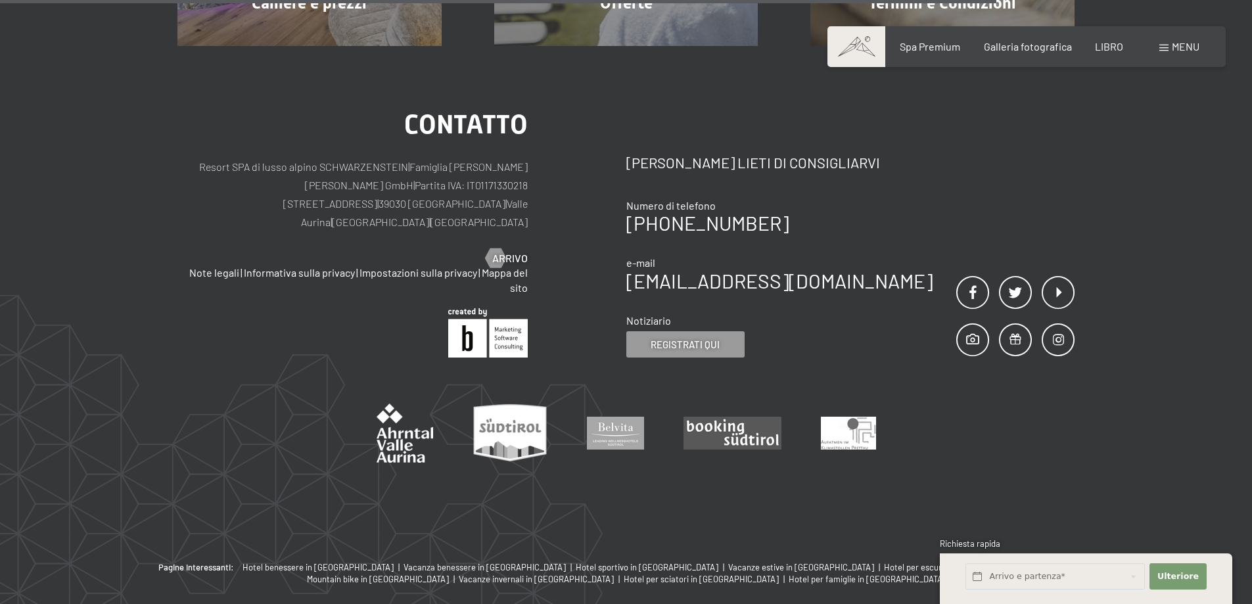
scroll to position [660, 0]
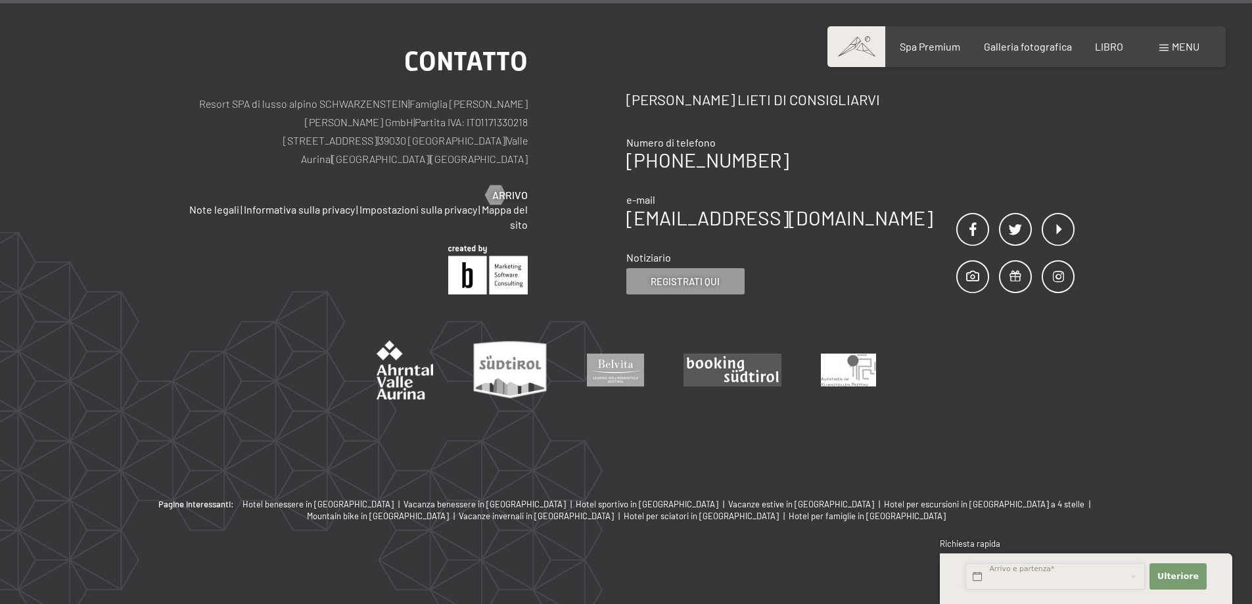
click at [1043, 582] on input "text" at bounding box center [1054, 576] width 179 height 27
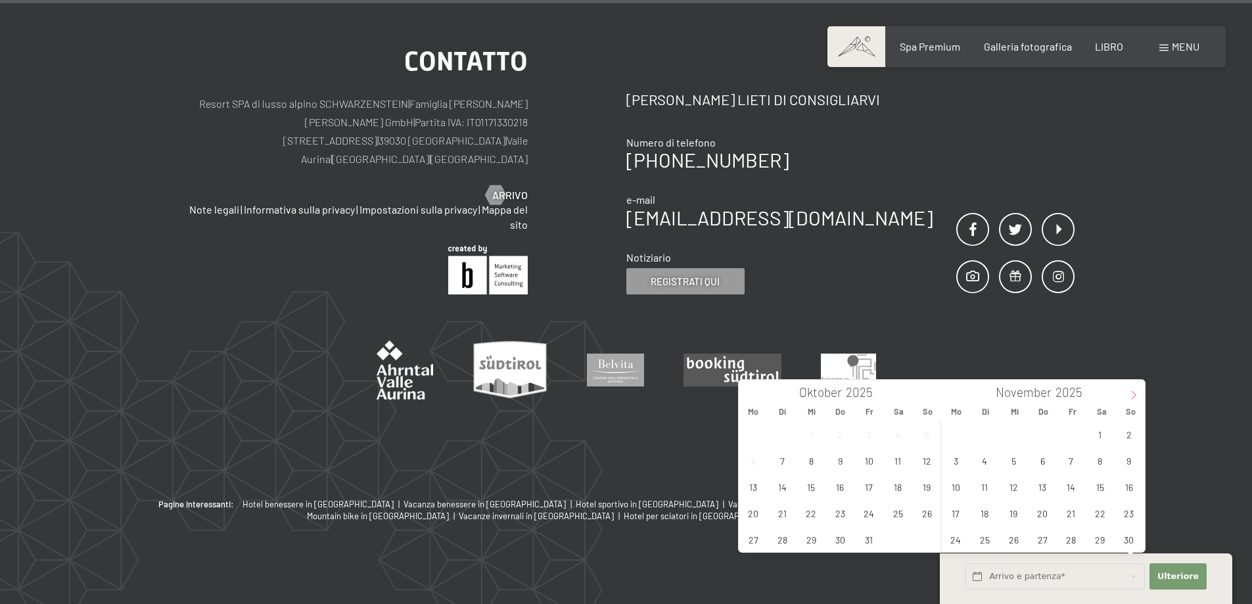
click at [1128, 392] on span at bounding box center [1133, 391] width 22 height 22
type input "2026"
click at [1070, 430] on span "2" at bounding box center [1071, 434] width 26 height 26
click at [1092, 430] on span "3" at bounding box center [1100, 434] width 26 height 26
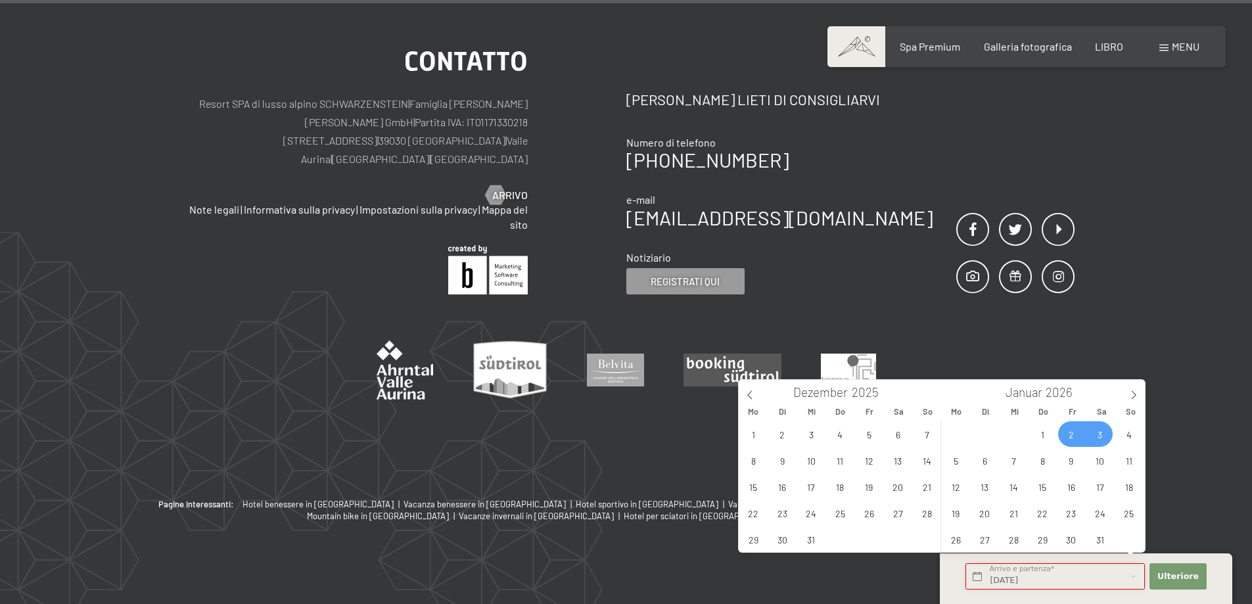
type input "Fr. 02.01.2026 - Sa. 03.01.2026"
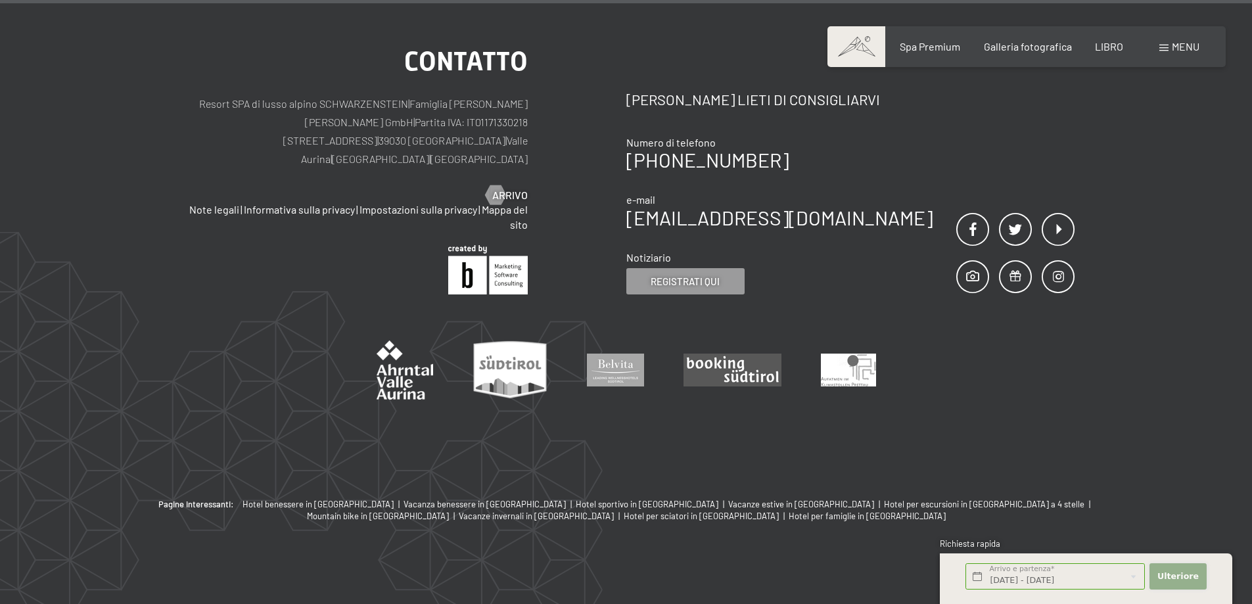
click at [1174, 578] on font "Ulteriore" at bounding box center [1177, 576] width 41 height 10
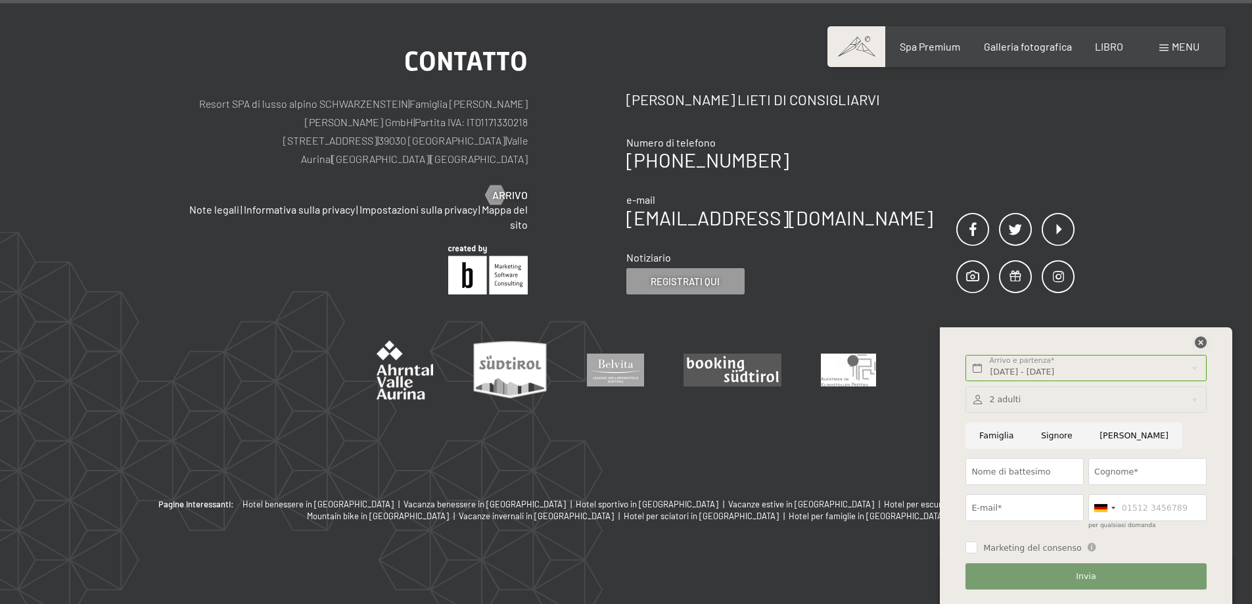
click at [1201, 344] on icon at bounding box center [1201, 342] width 12 height 12
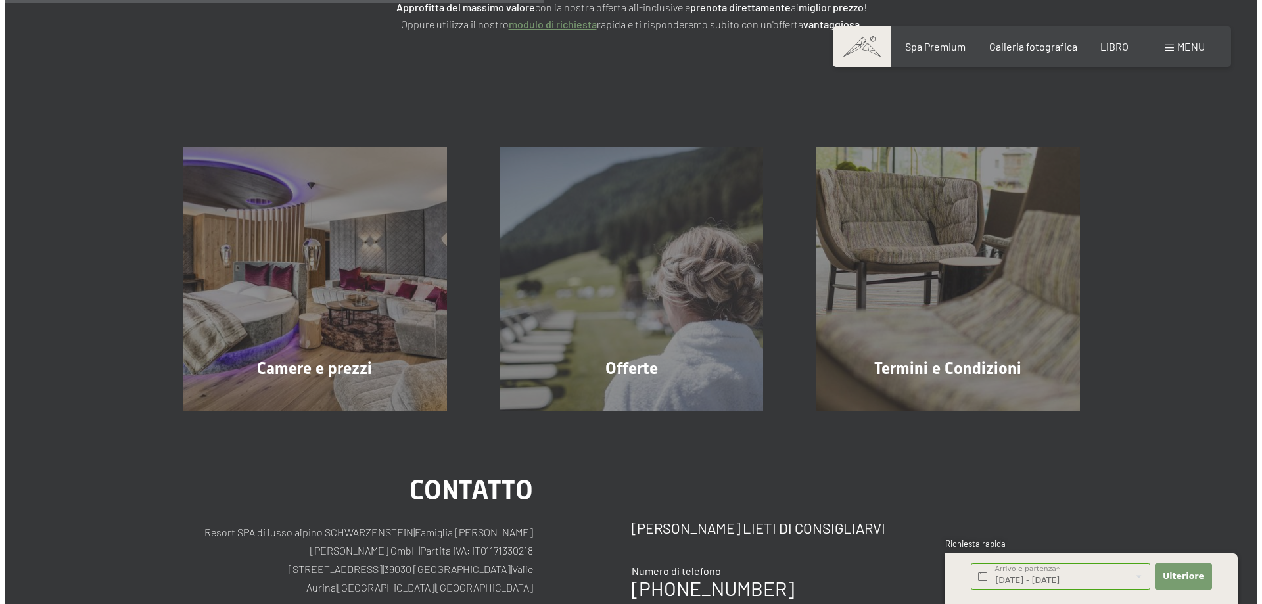
scroll to position [135, 0]
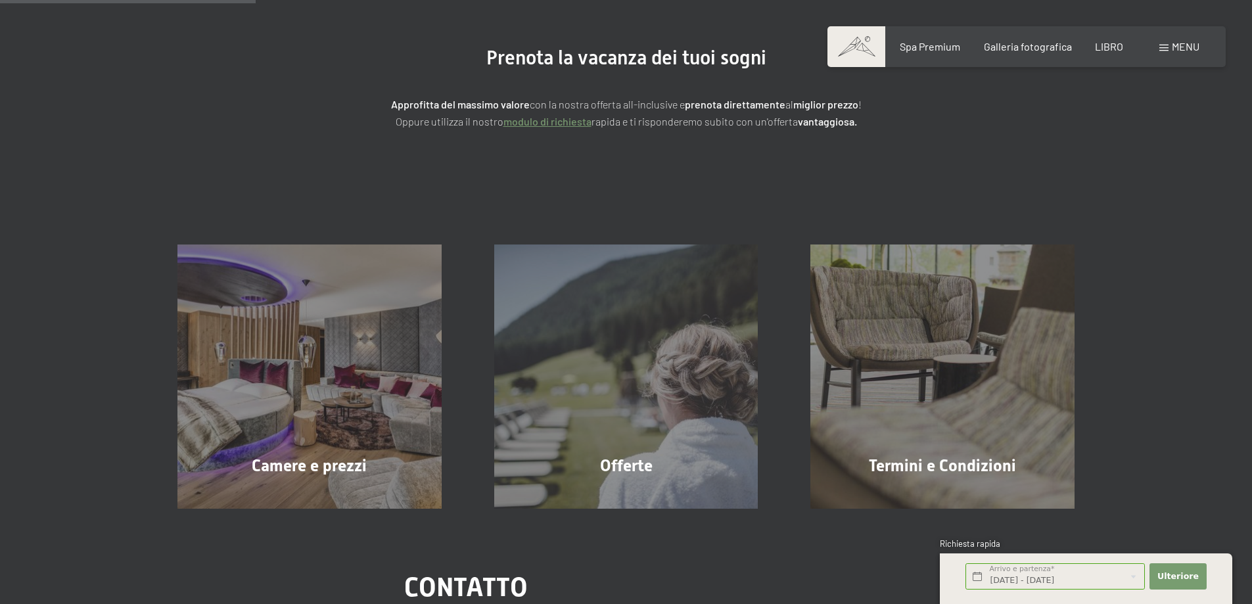
click at [1160, 45] on span at bounding box center [1163, 48] width 9 height 7
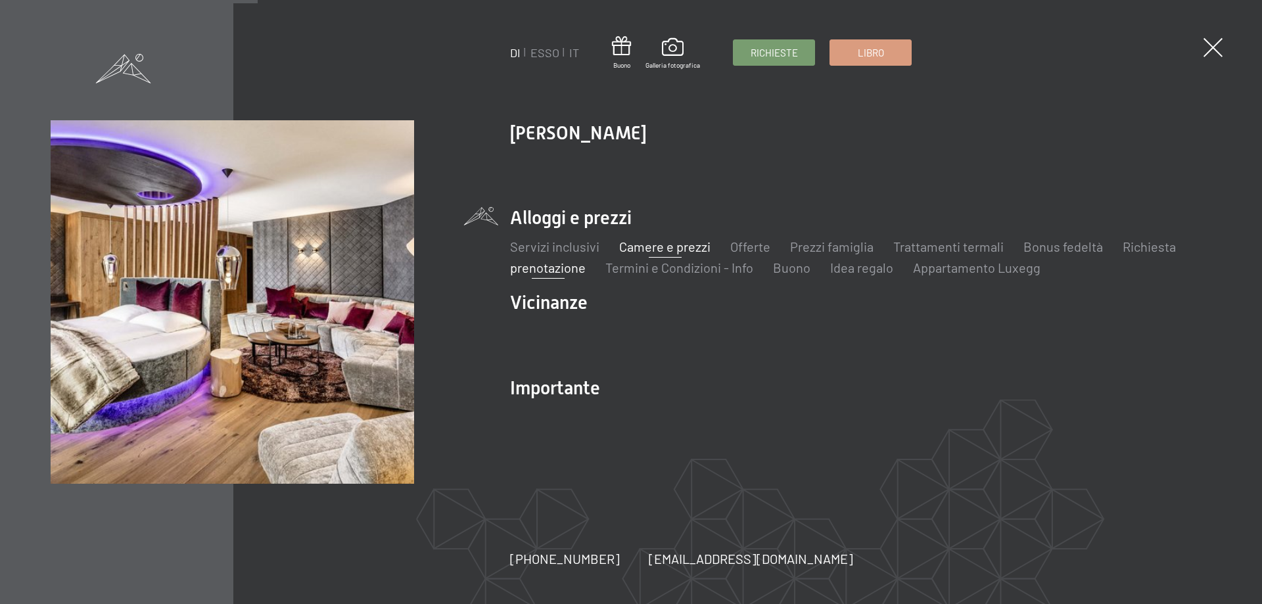
click at [678, 251] on font "Camere e prezzi" at bounding box center [664, 247] width 91 height 16
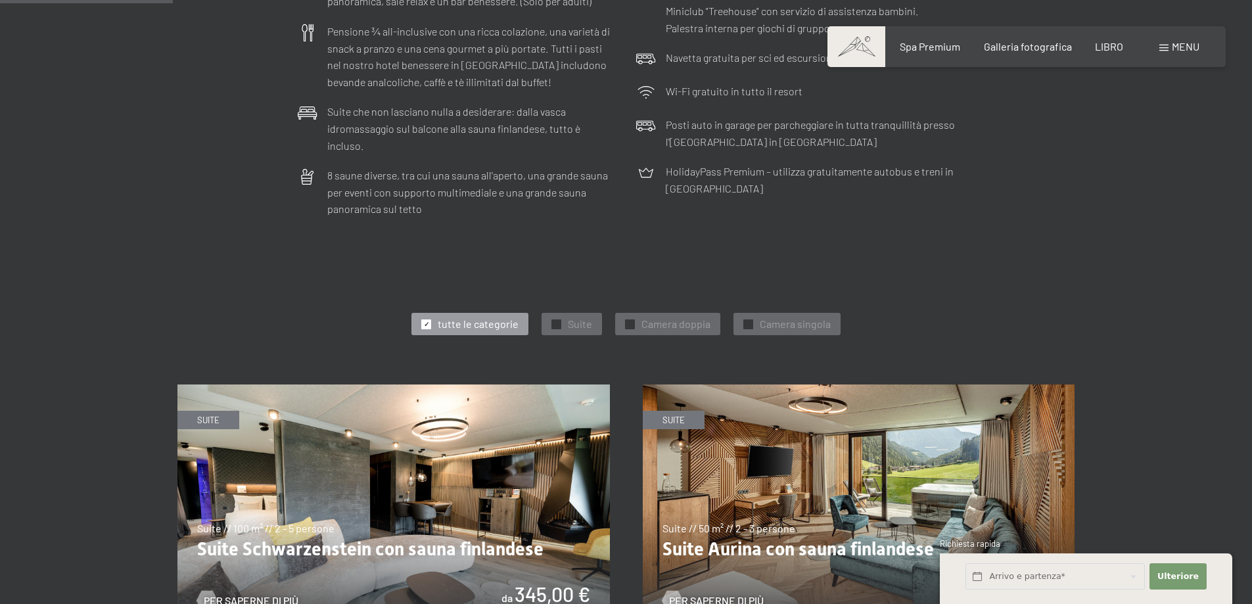
scroll to position [591, 0]
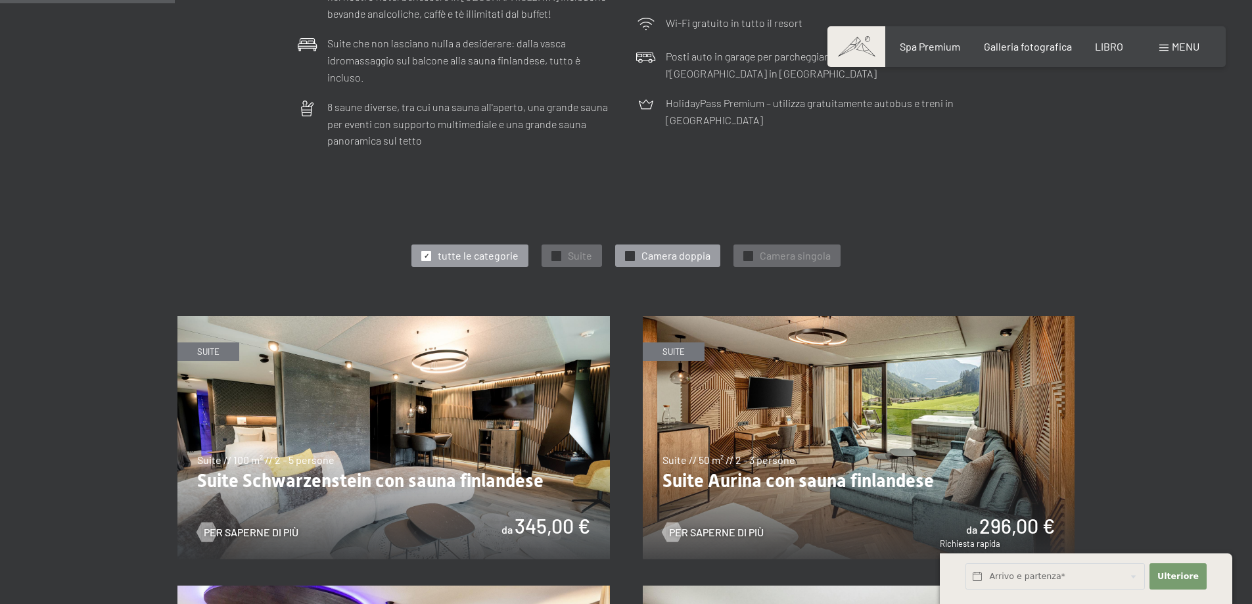
click at [679, 249] on font "Camera doppia" at bounding box center [675, 255] width 69 height 12
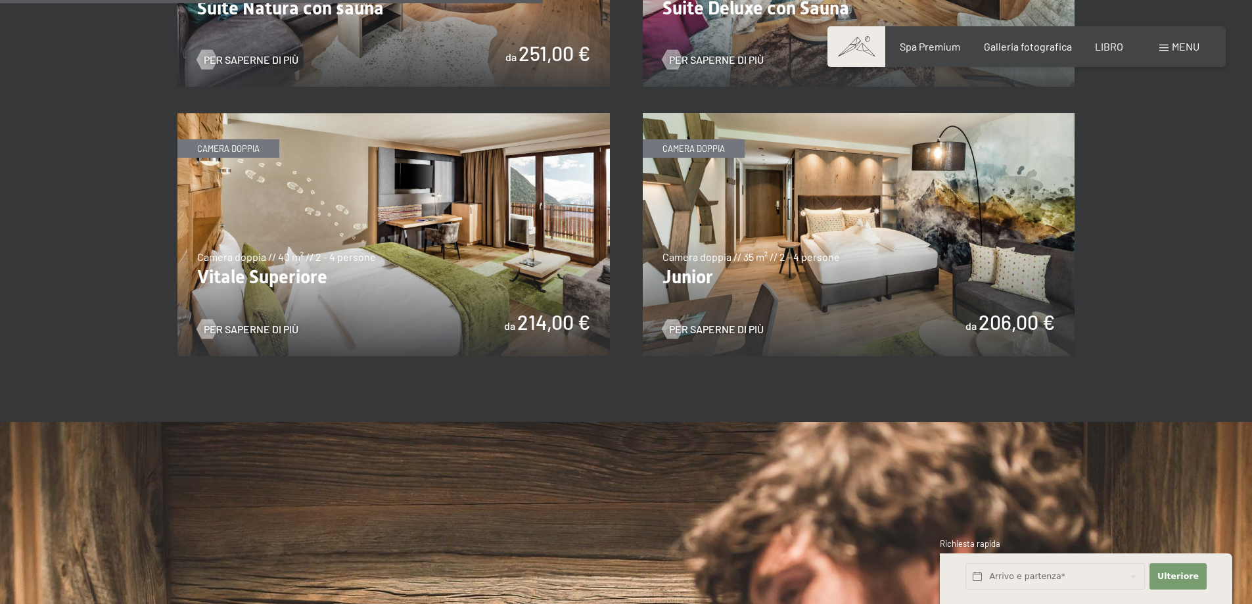
scroll to position [986, 0]
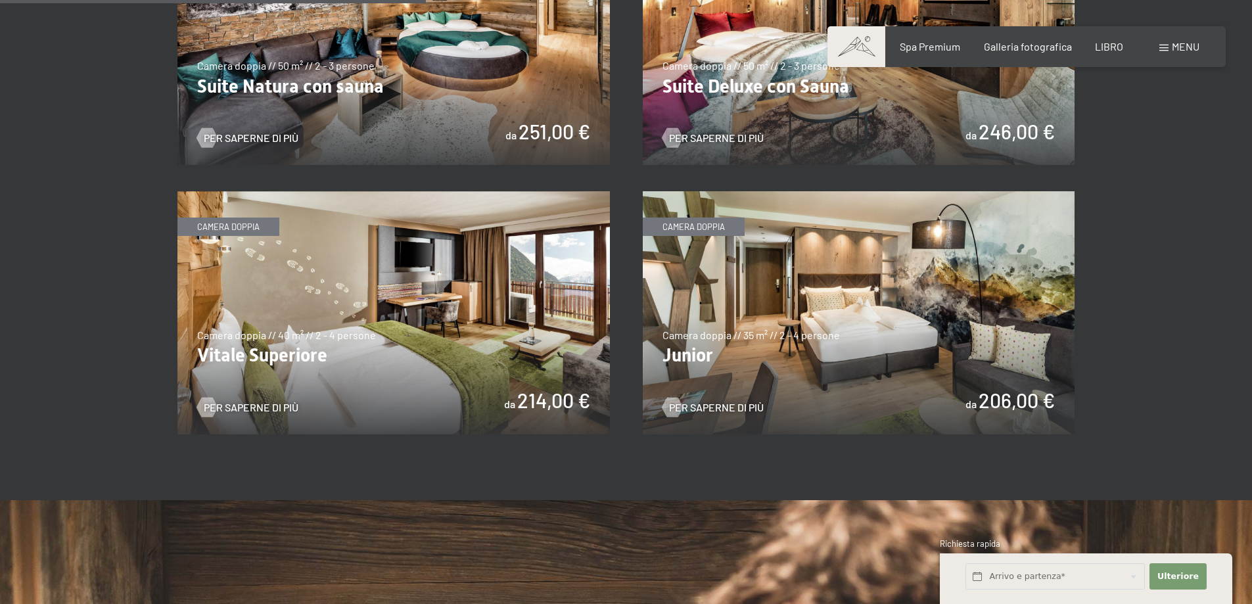
click at [848, 311] on img at bounding box center [859, 312] width 432 height 243
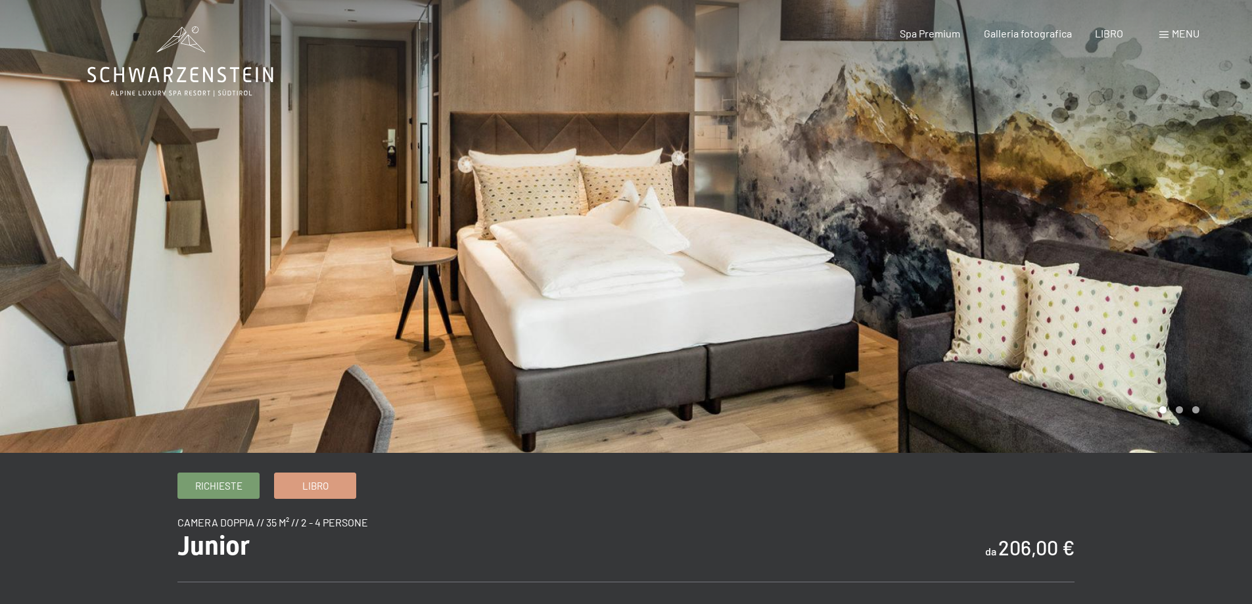
click at [1164, 259] on div at bounding box center [939, 226] width 626 height 453
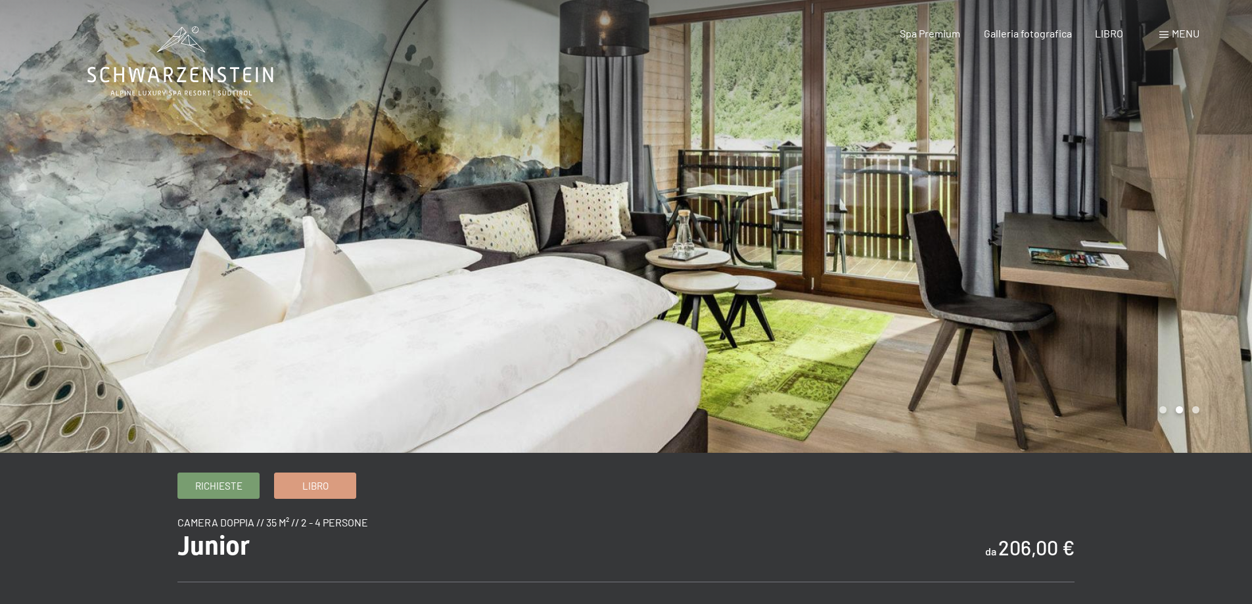
click at [1164, 259] on div at bounding box center [939, 226] width 626 height 453
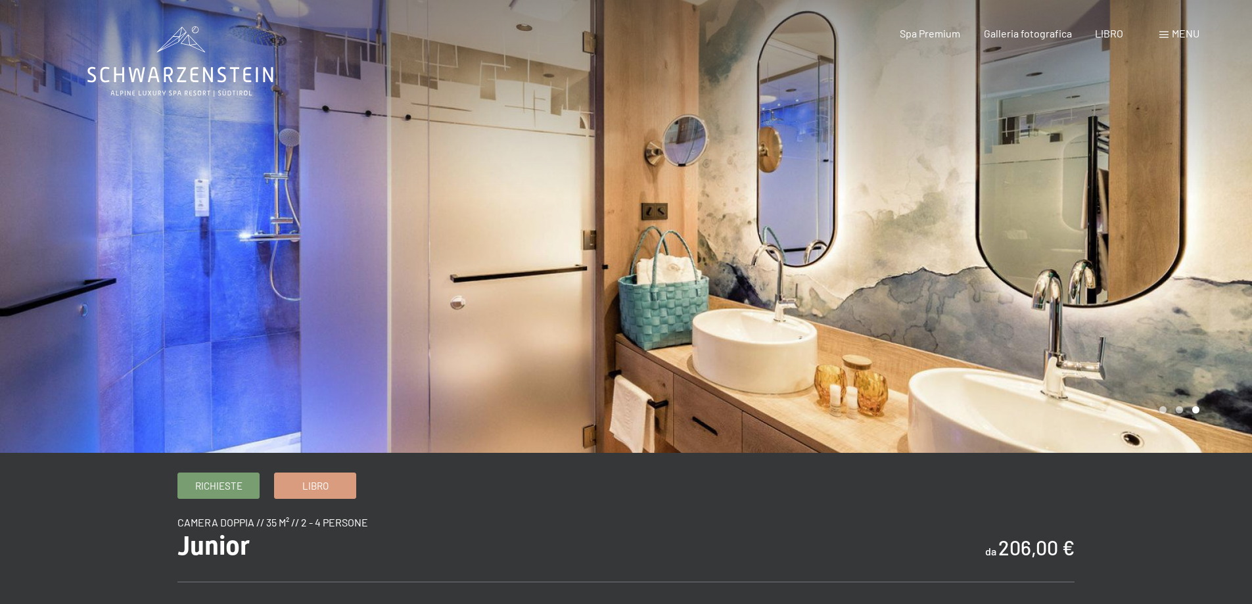
click at [1164, 259] on div at bounding box center [939, 226] width 626 height 453
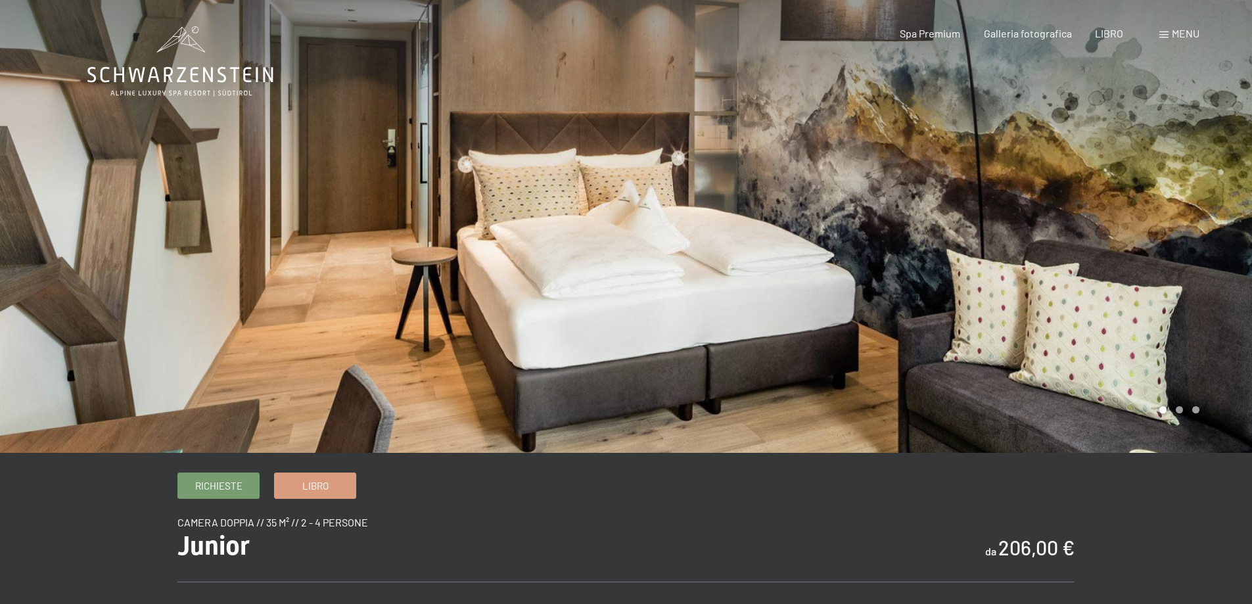
click at [1164, 259] on div at bounding box center [939, 226] width 626 height 453
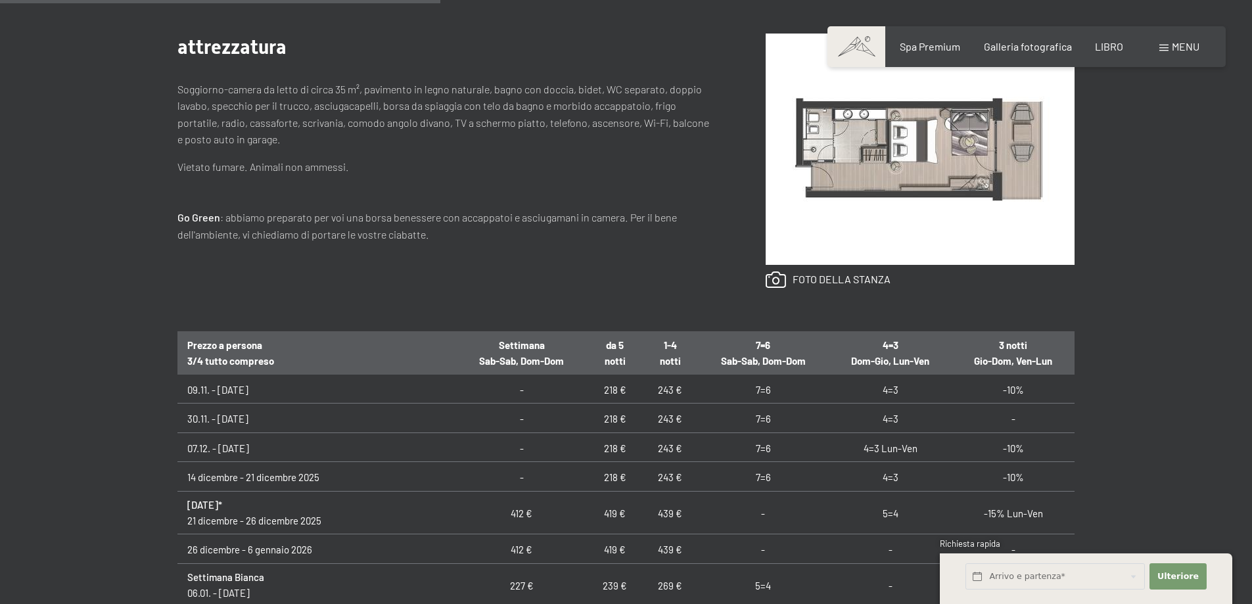
scroll to position [197, 0]
